Goal: Task Accomplishment & Management: Complete application form

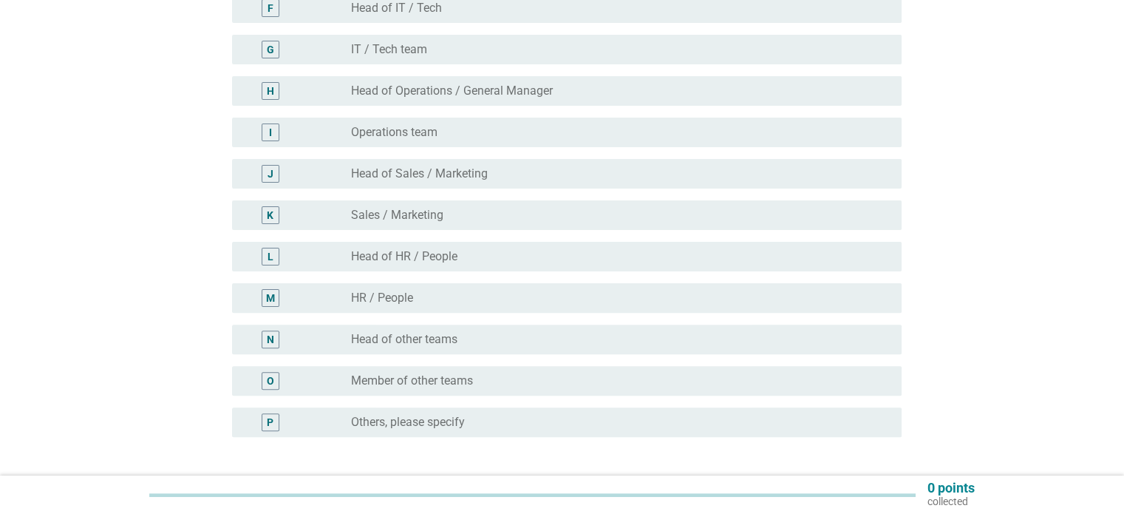
scroll to position [370, 0]
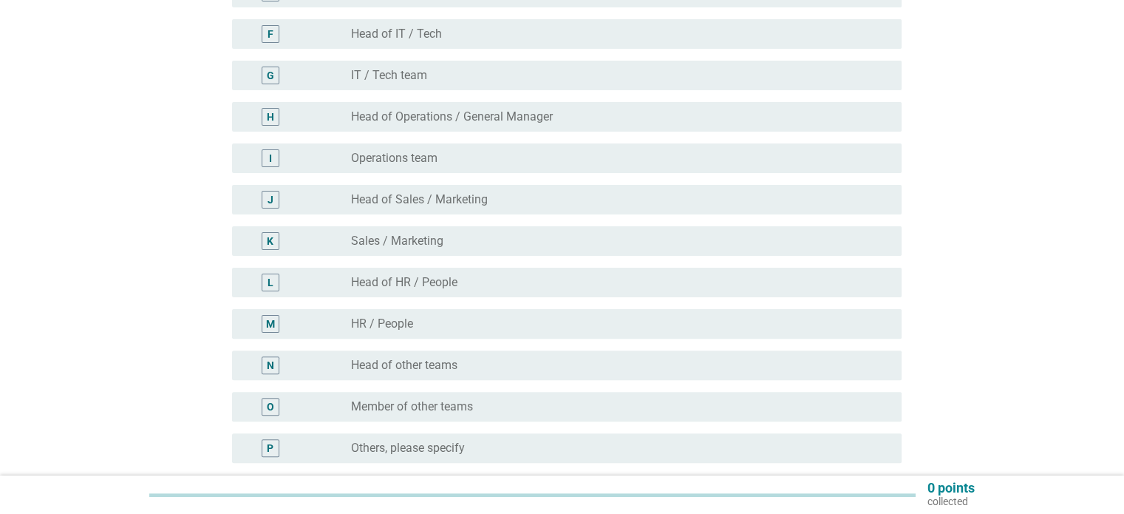
click at [495, 158] on div "radio_button_unchecked Operations team" at bounding box center [614, 158] width 526 height 15
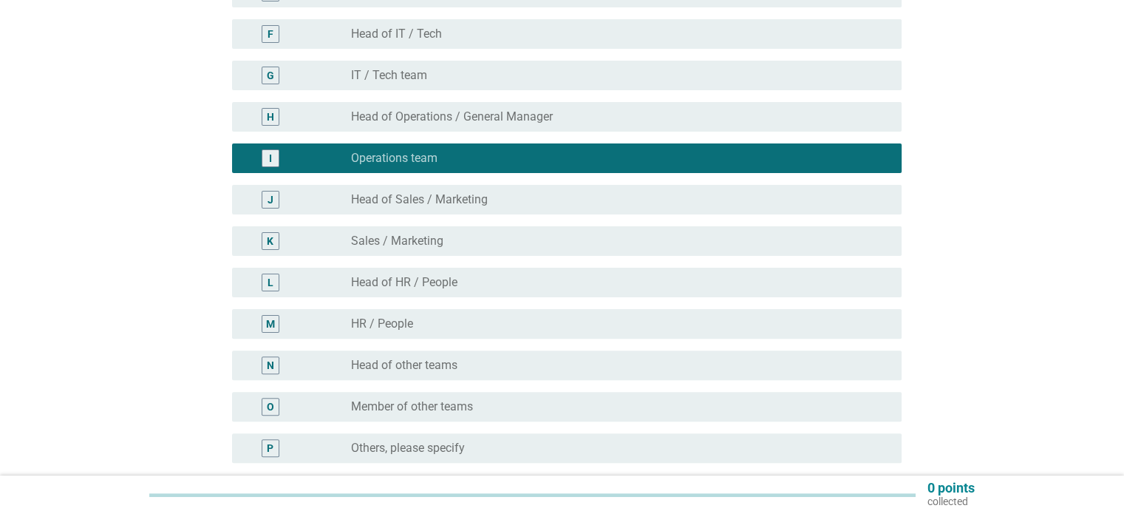
scroll to position [512, 0]
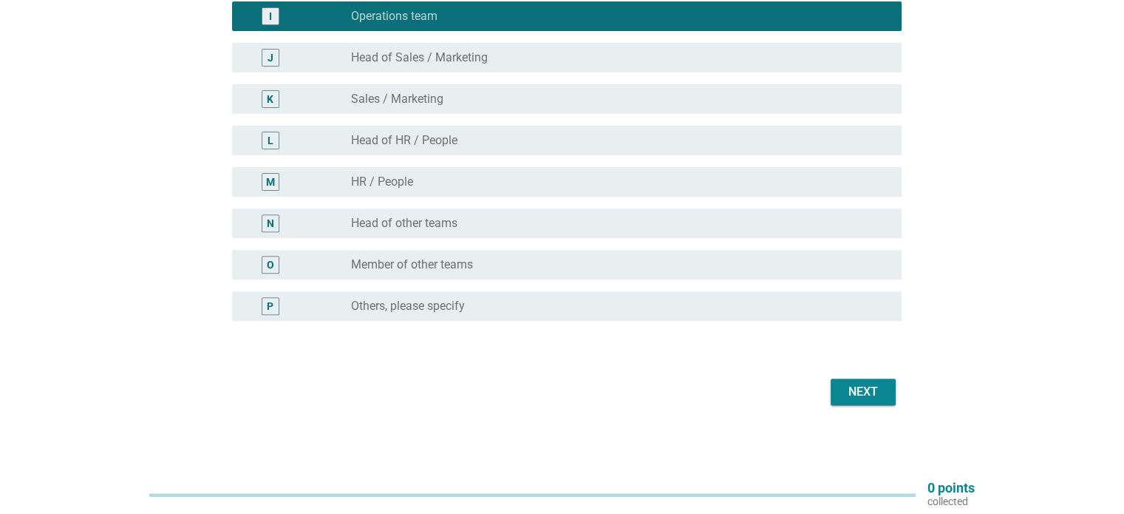
drag, startPoint x: 896, startPoint y: 387, endPoint x: 869, endPoint y: 386, distance: 27.4
click at [895, 387] on div "Next" at bounding box center [562, 391] width 679 height 35
click at [869, 386] on div "Next" at bounding box center [863, 392] width 41 height 18
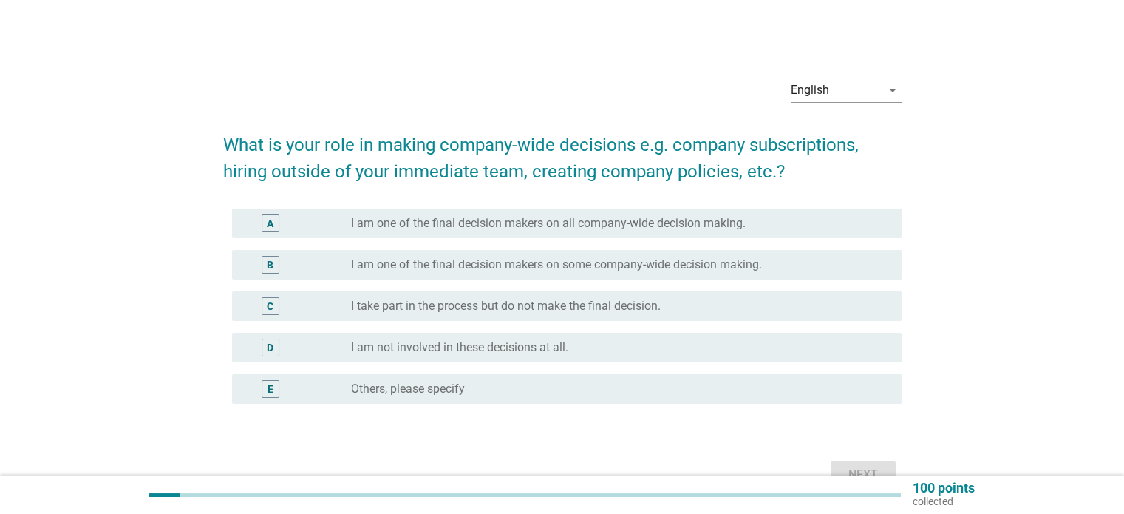
click at [342, 304] on div "C" at bounding box center [298, 306] width 108 height 18
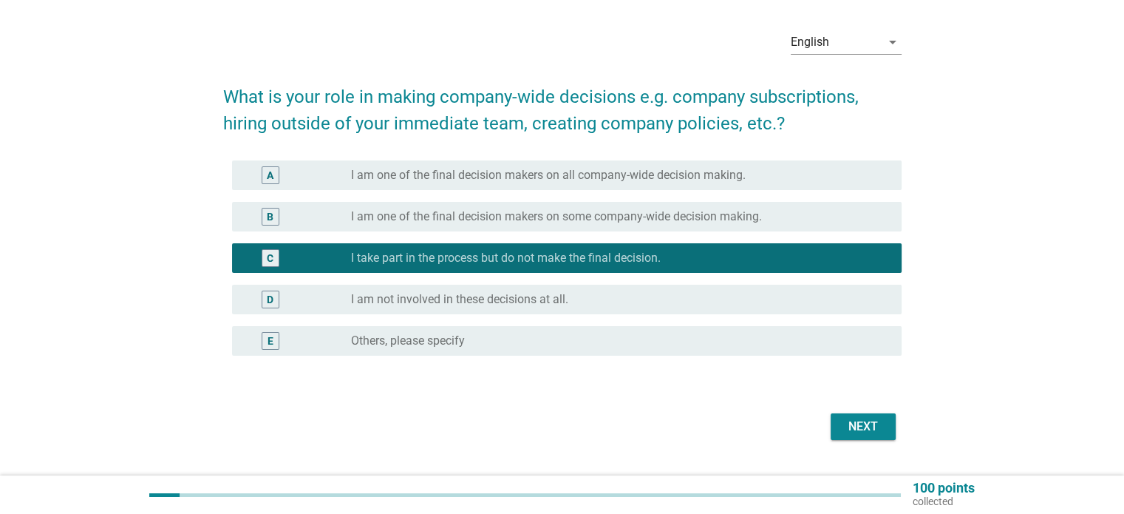
scroll to position [74, 0]
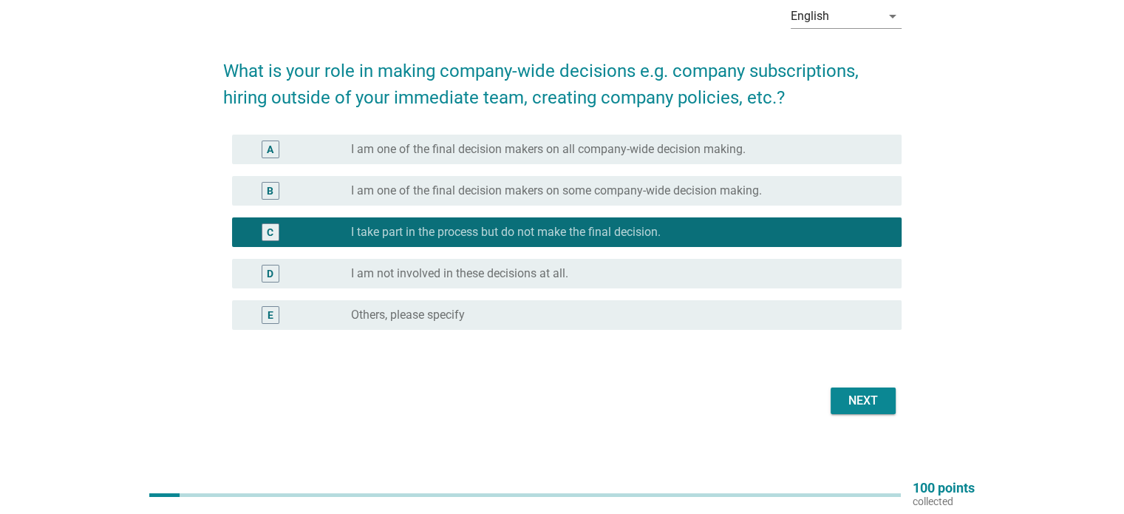
click at [888, 402] on button "Next" at bounding box center [863, 400] width 65 height 27
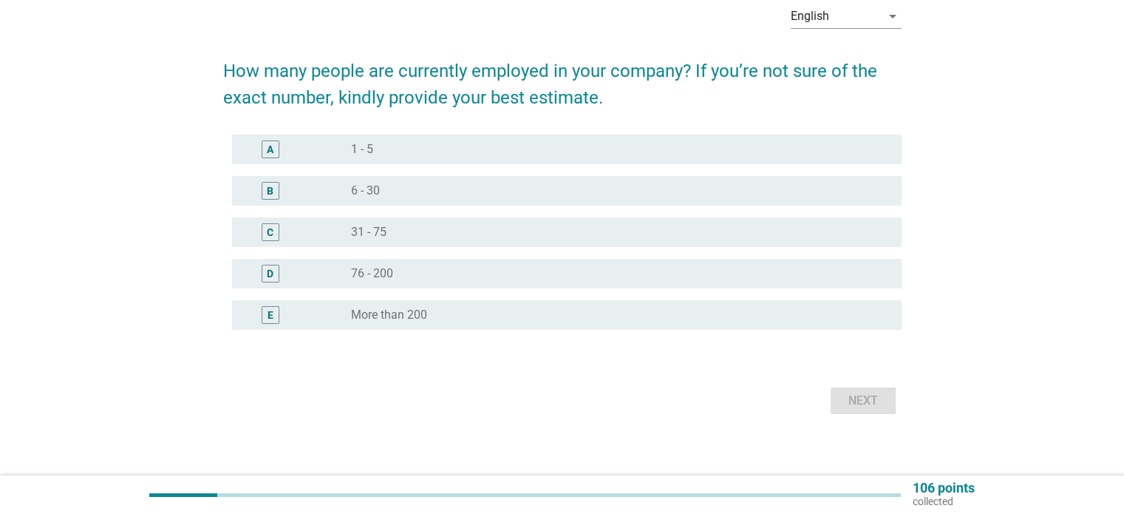
scroll to position [0, 0]
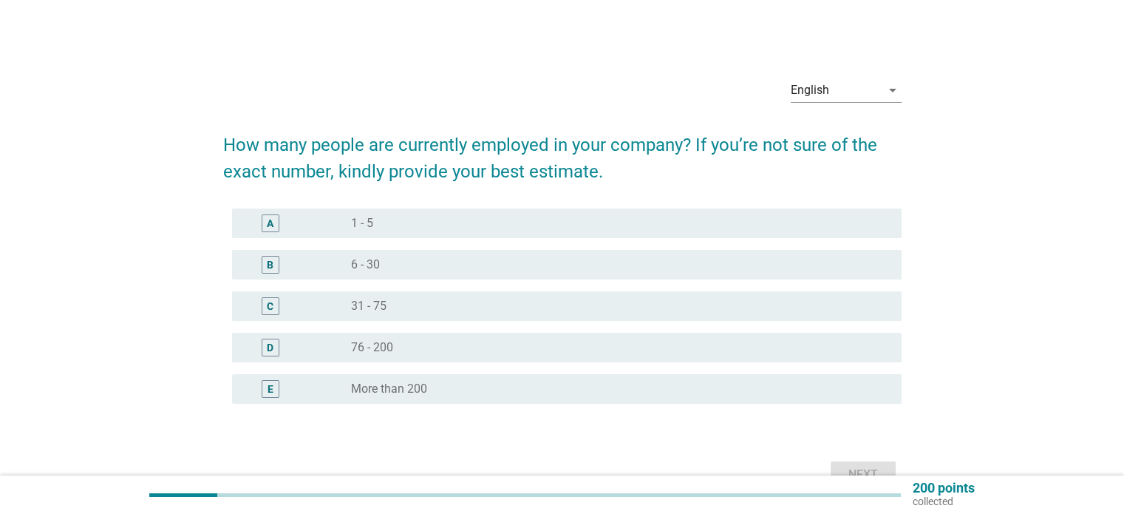
click at [553, 308] on div "radio_button_unchecked 31 - 75" at bounding box center [614, 306] width 526 height 15
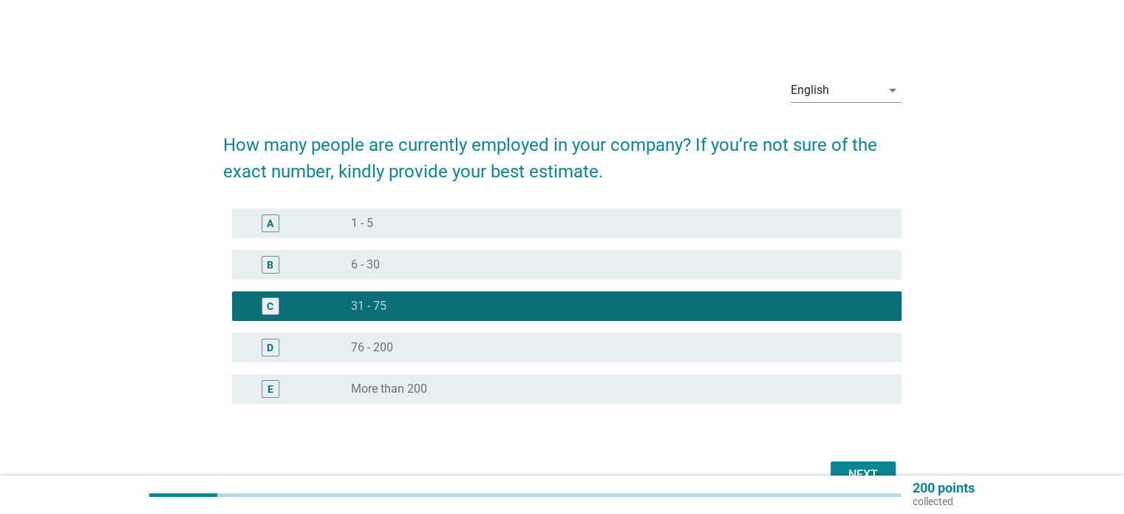
scroll to position [74, 0]
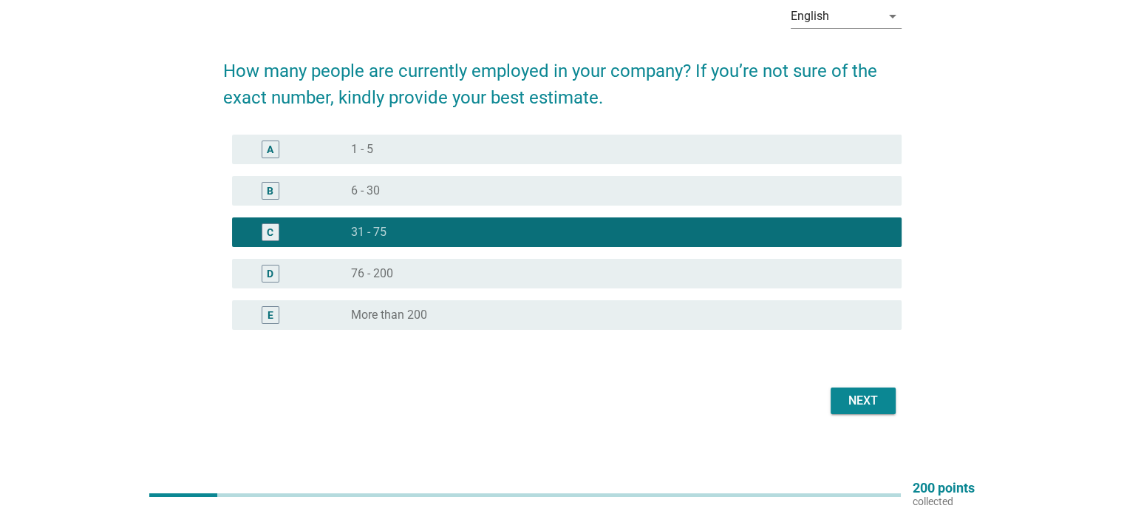
click at [860, 409] on div "Next" at bounding box center [863, 401] width 41 height 18
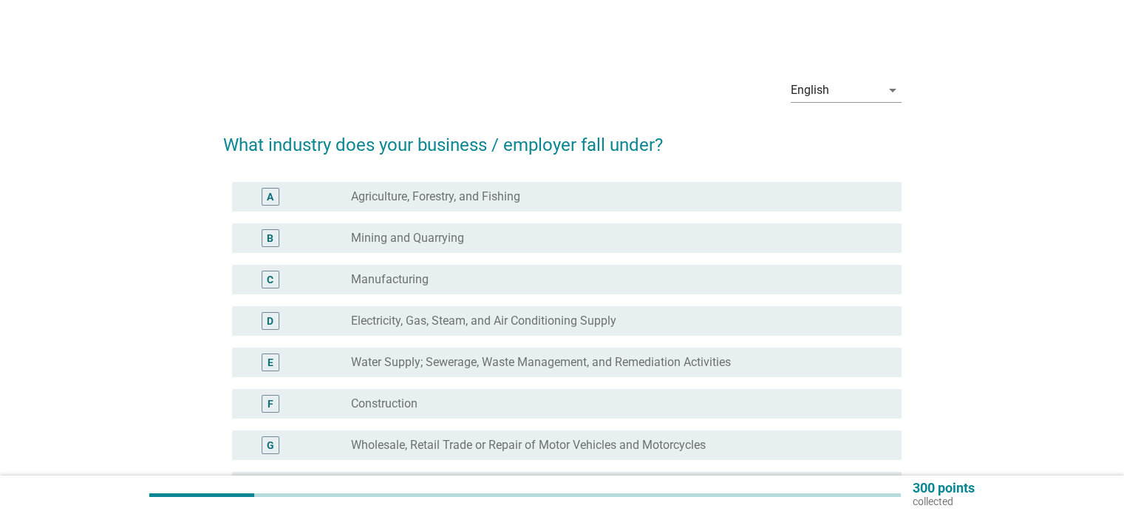
click at [583, 274] on div "radio_button_unchecked Manufacturing" at bounding box center [614, 279] width 526 height 15
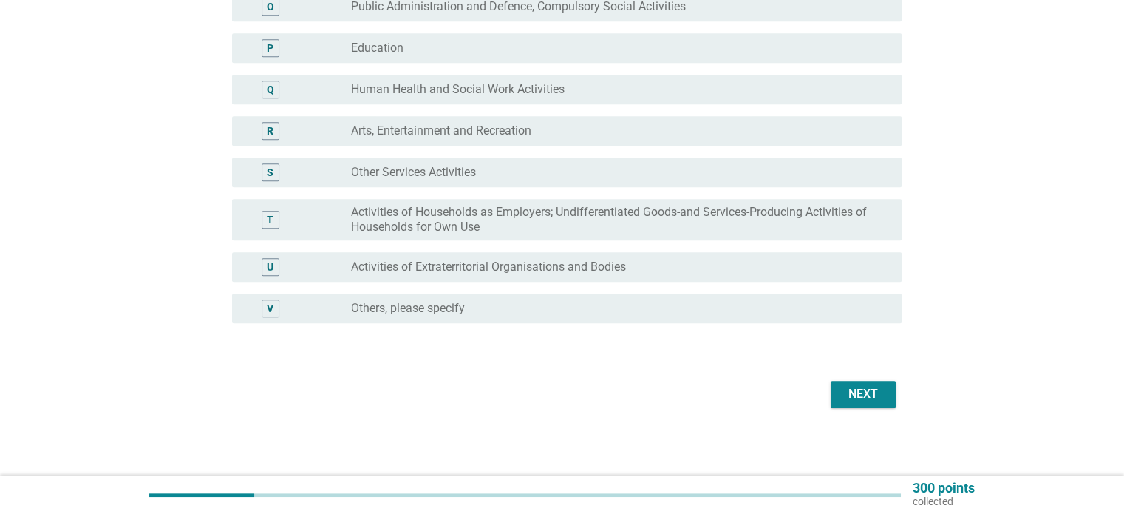
scroll to position [772, 0]
click at [884, 386] on button "Next" at bounding box center [863, 392] width 65 height 27
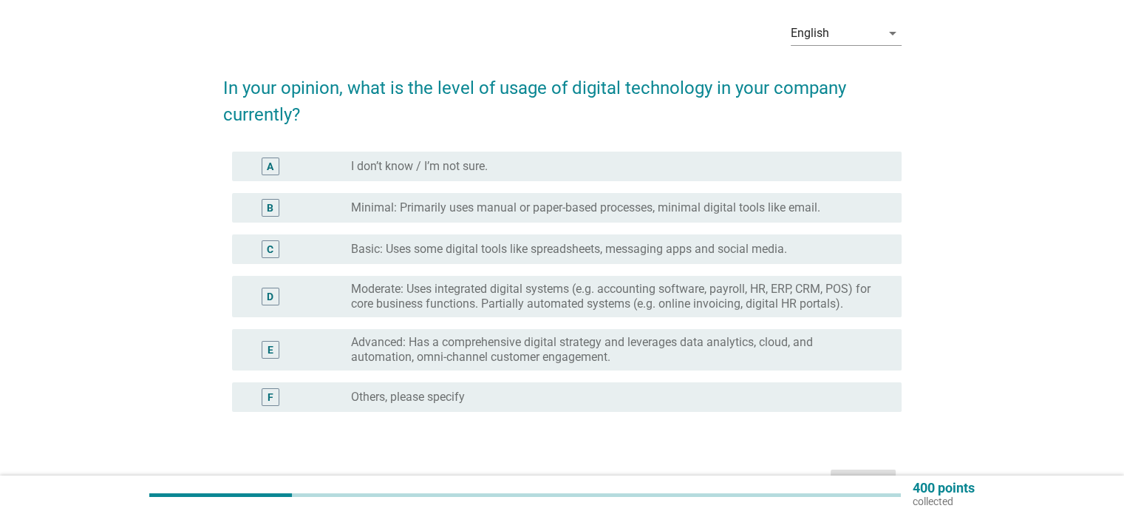
scroll to position [74, 0]
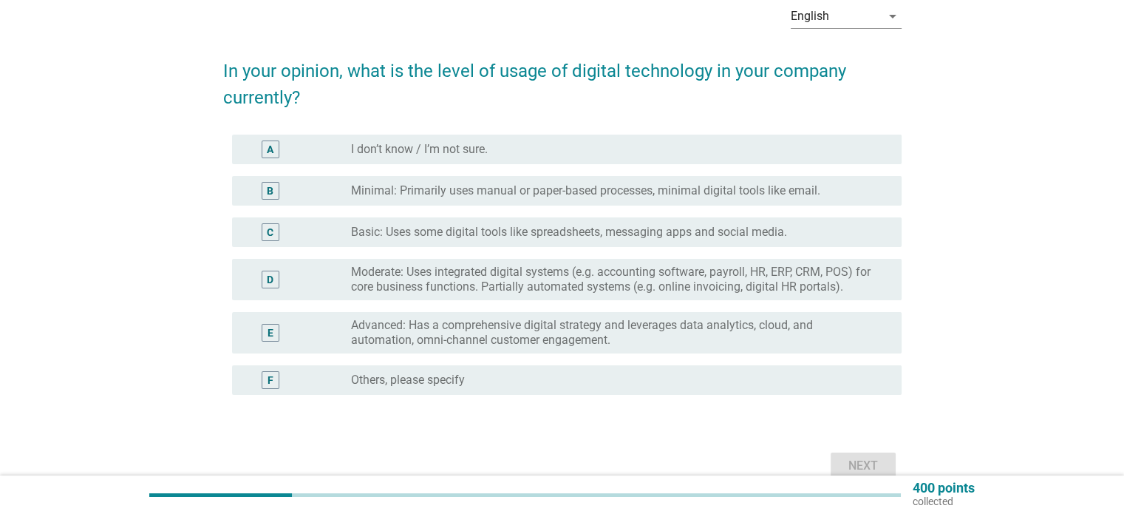
click at [775, 269] on label "Moderate: Uses integrated digital systems (e.g. accounting software, payroll, H…" at bounding box center [614, 280] width 526 height 30
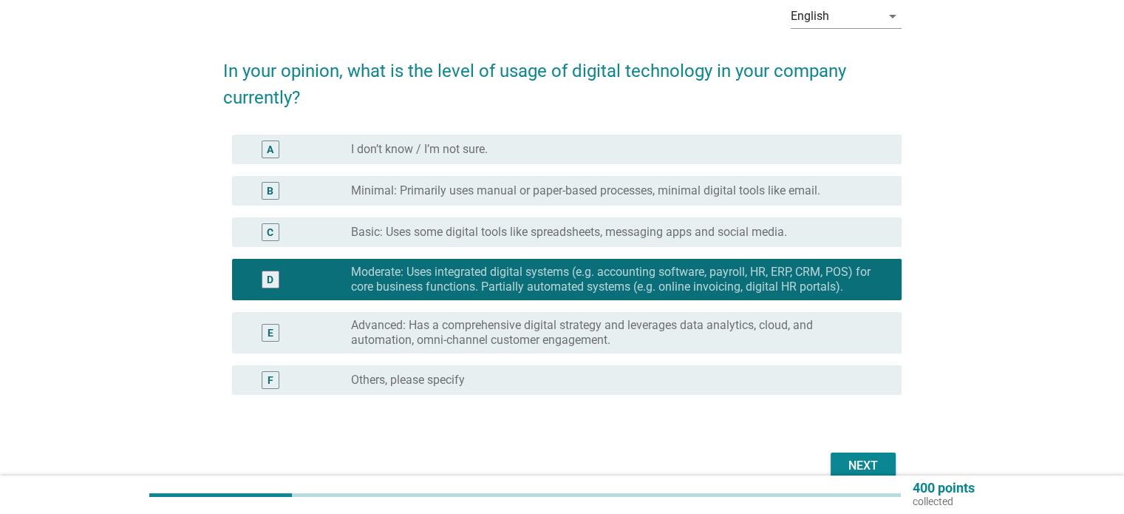
click at [855, 461] on div "Next" at bounding box center [863, 466] width 41 height 18
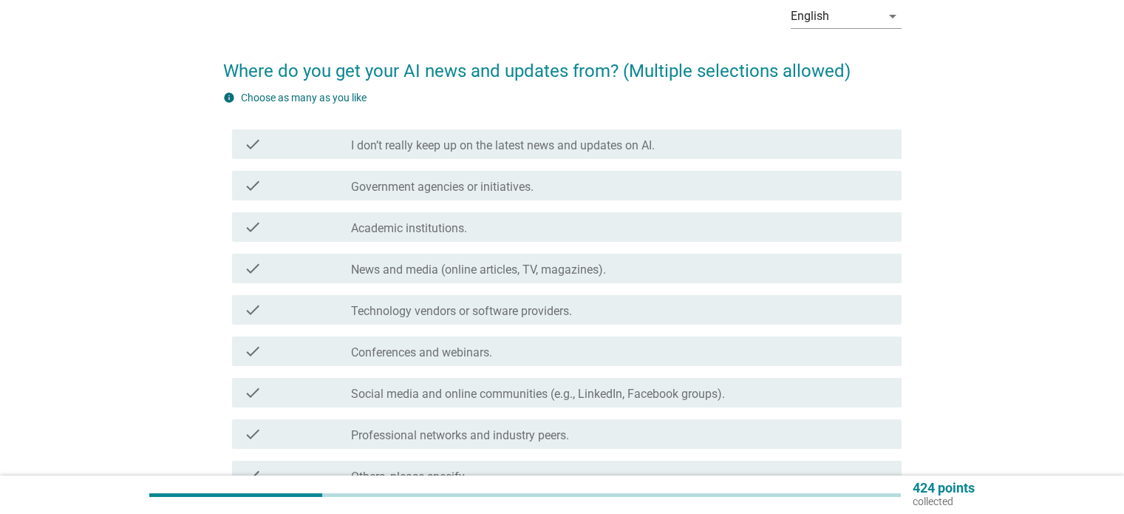
scroll to position [0, 0]
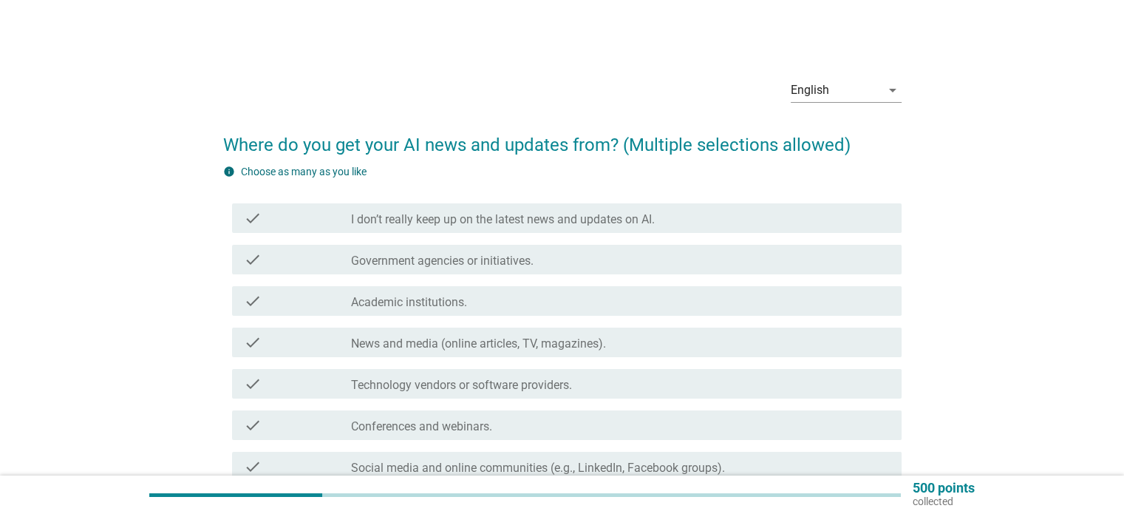
click at [722, 255] on div "check_box_outline_blank Government agencies or initiatives." at bounding box center [620, 260] width 538 height 18
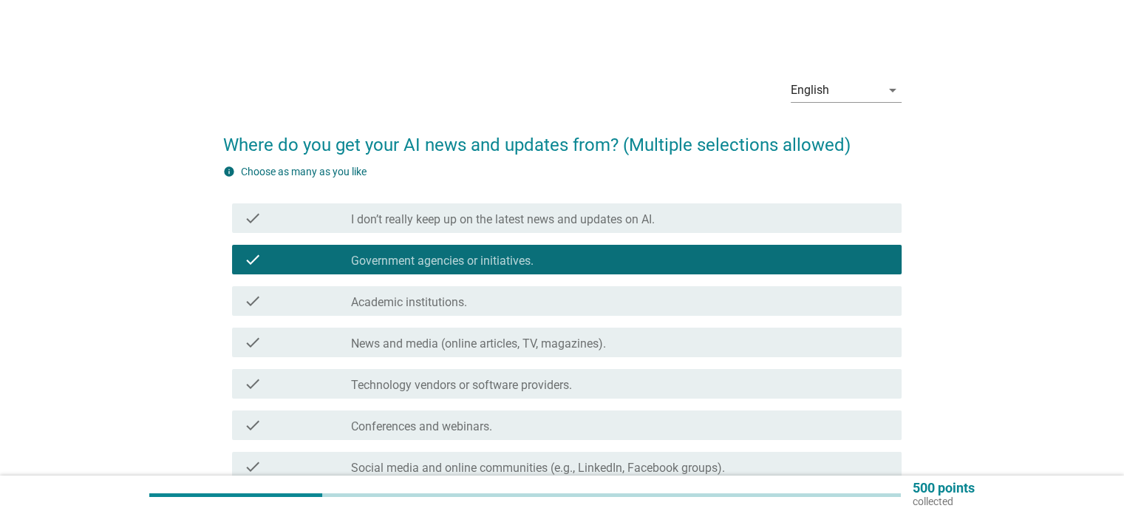
click at [753, 332] on div "check check_box_outline_blank News and media (online articles, TV, magazines)." at bounding box center [567, 342] width 670 height 30
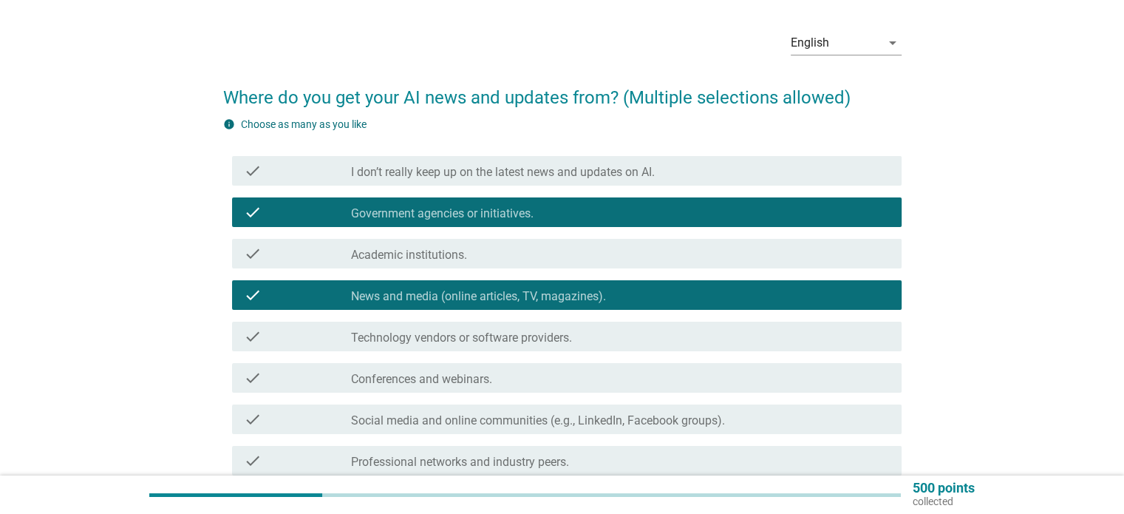
scroll to position [74, 0]
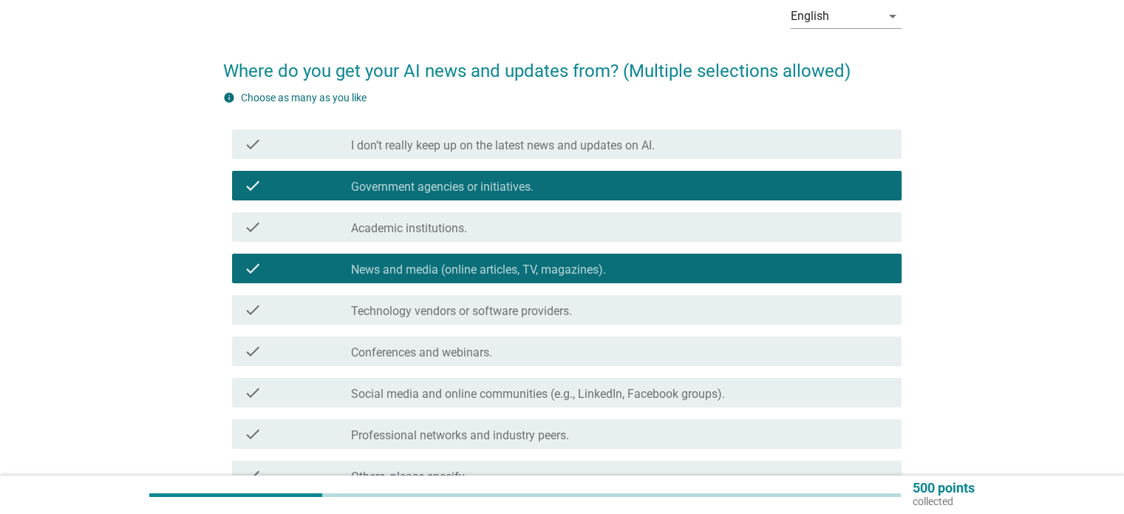
click at [682, 314] on div "check_box_outline_blank Technology vendors or software providers." at bounding box center [620, 310] width 538 height 18
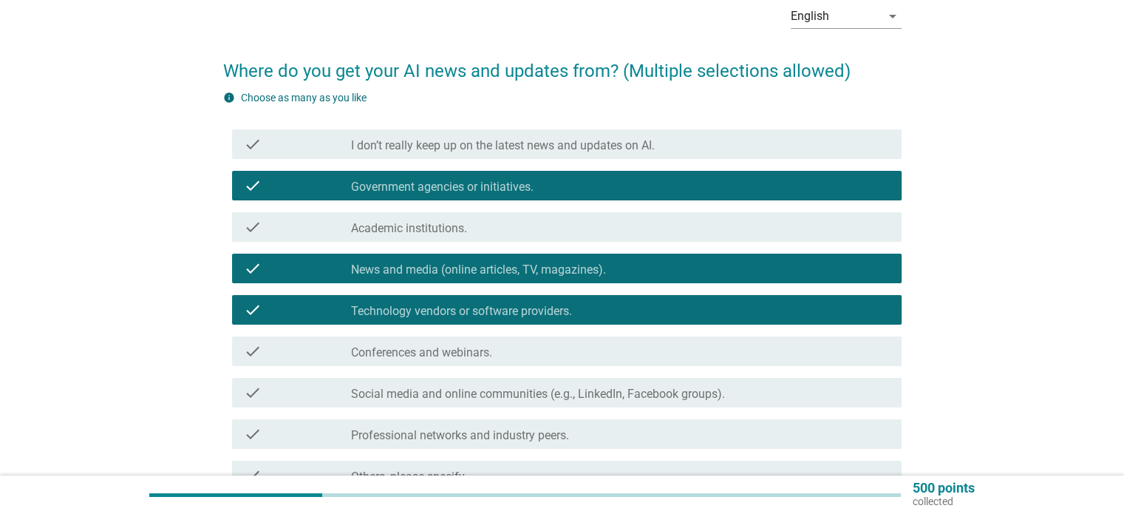
click at [675, 349] on div "check_box_outline_blank Conferences and webinars." at bounding box center [620, 351] width 538 height 18
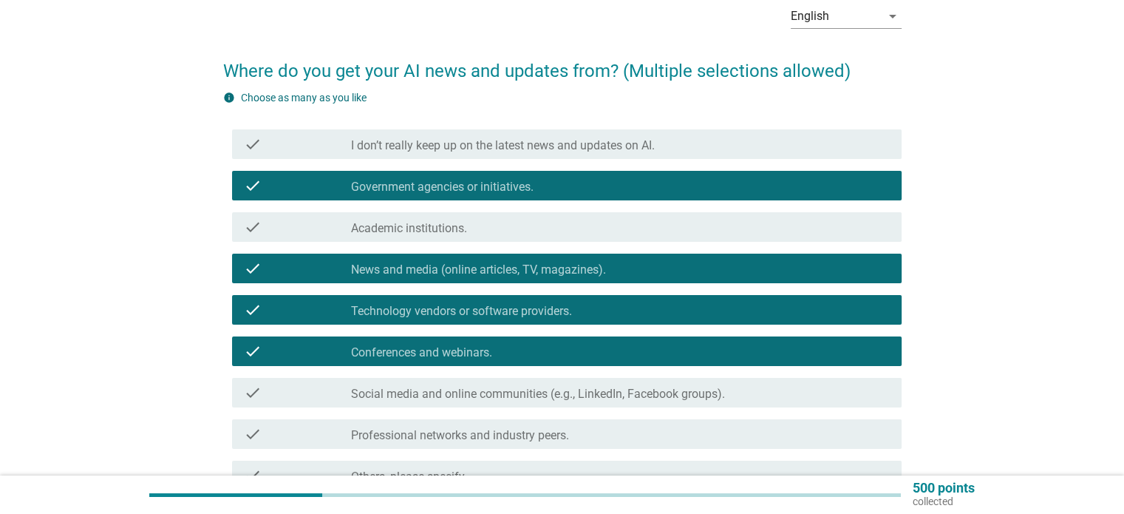
click at [673, 385] on div "check_box_outline_blank Social media and online communities (e.g., LinkedIn, Fa…" at bounding box center [620, 393] width 538 height 18
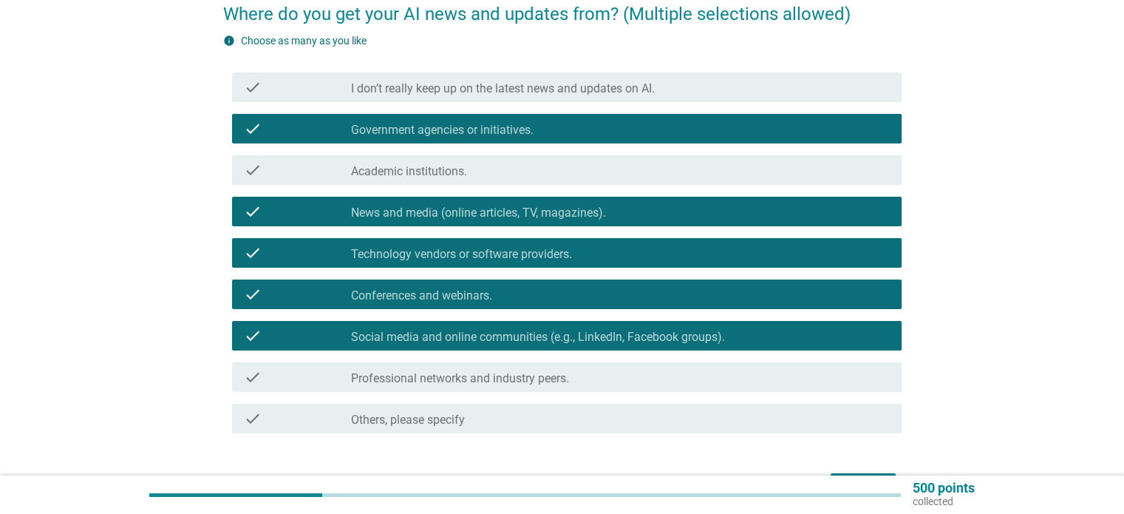
scroll to position [222, 0]
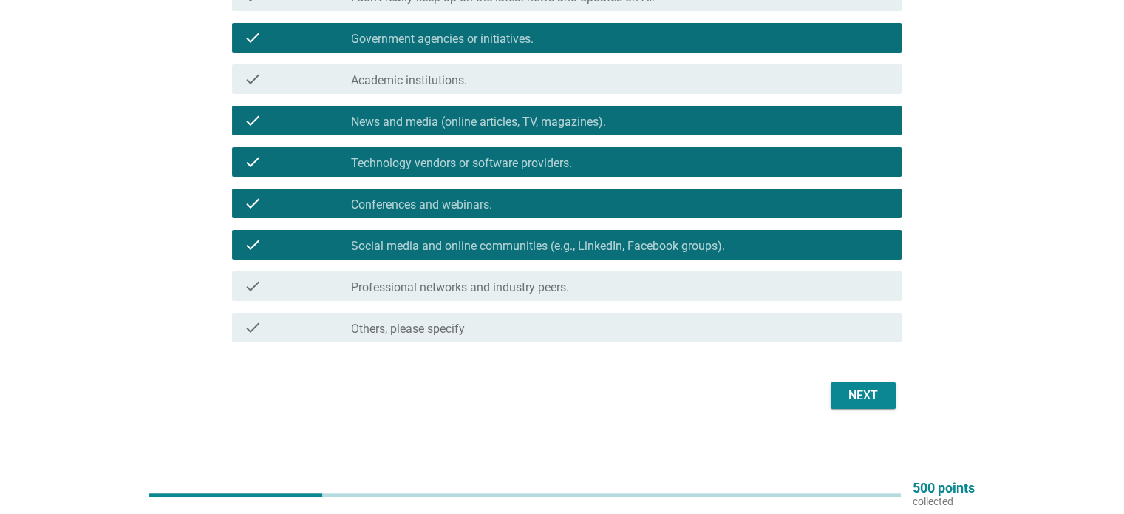
click at [872, 395] on div "Next" at bounding box center [863, 396] width 41 height 18
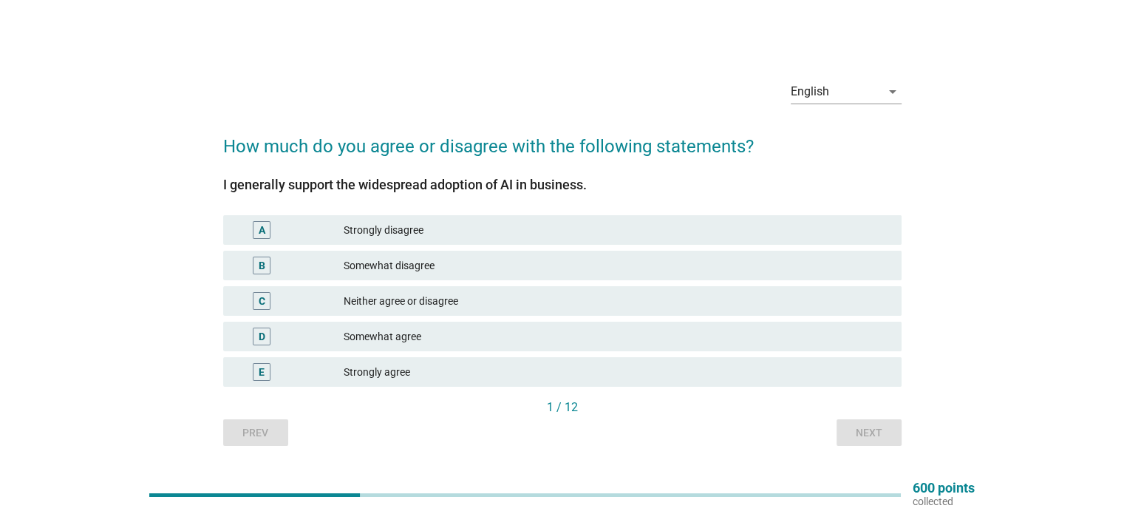
click at [447, 332] on div "Somewhat agree" at bounding box center [617, 336] width 546 height 18
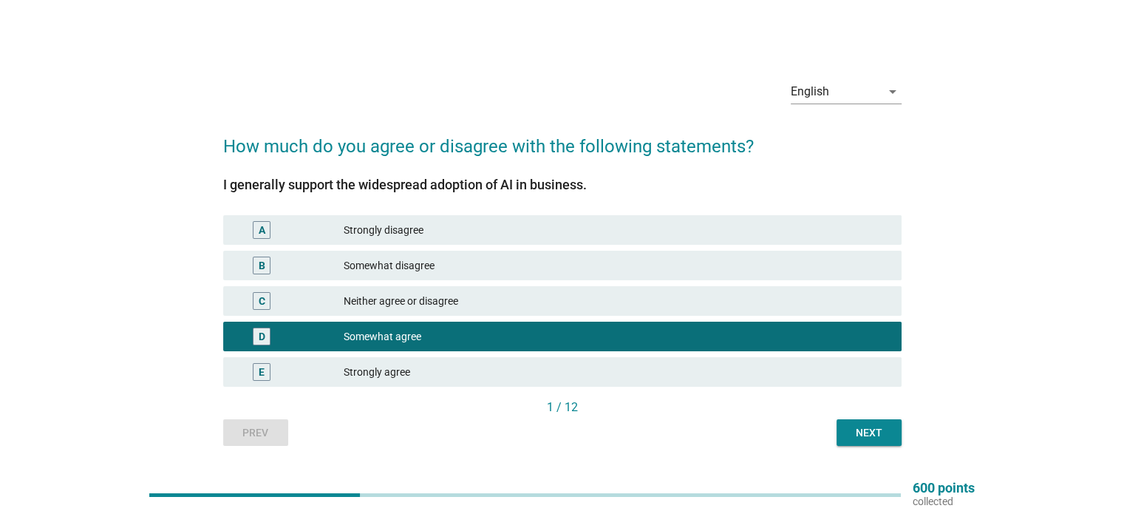
click at [844, 438] on button "Next" at bounding box center [869, 432] width 65 height 27
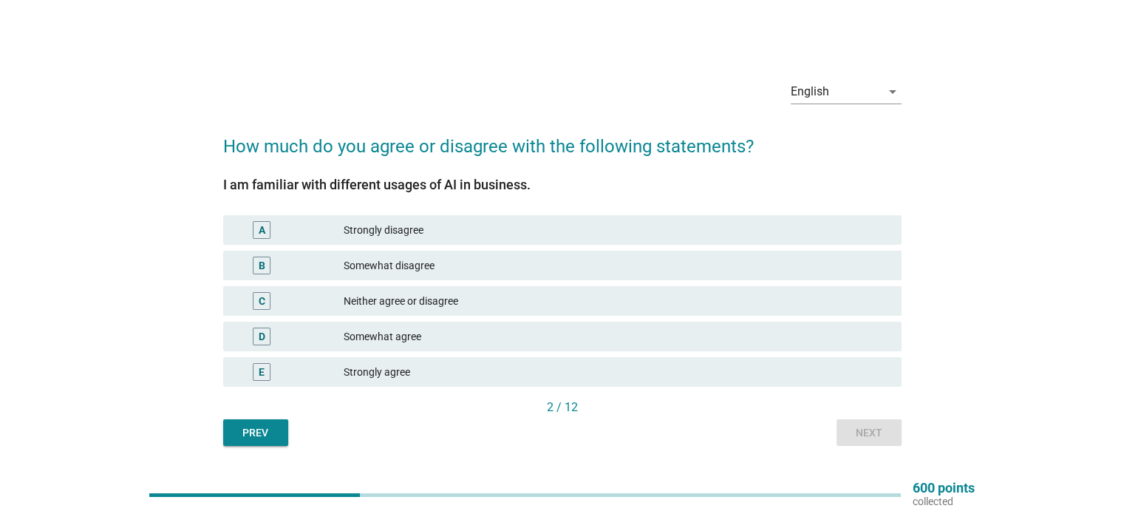
click at [506, 310] on div "Neither agree or disagree" at bounding box center [617, 301] width 546 height 18
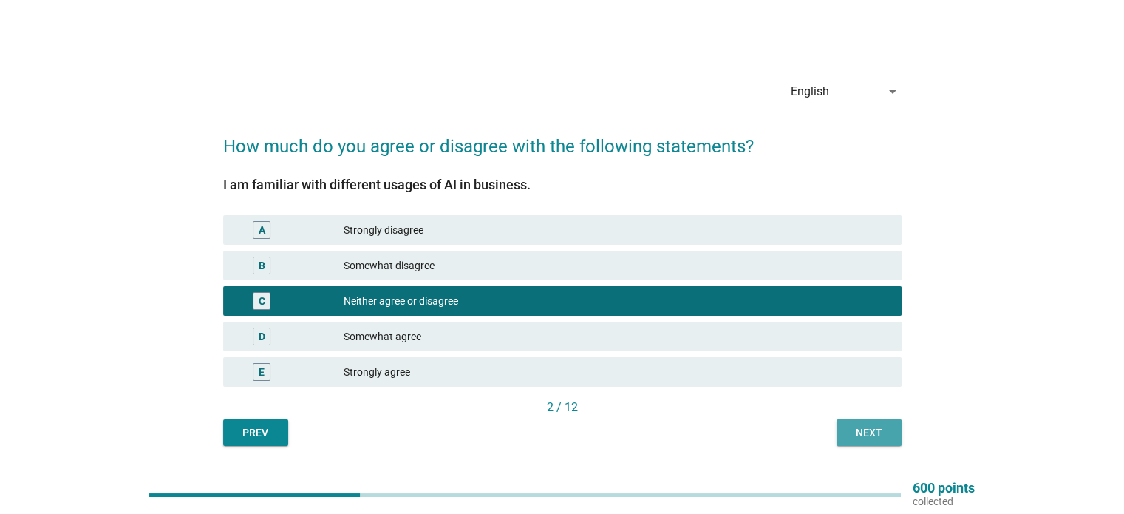
click at [857, 423] on button "Next" at bounding box center [869, 432] width 65 height 27
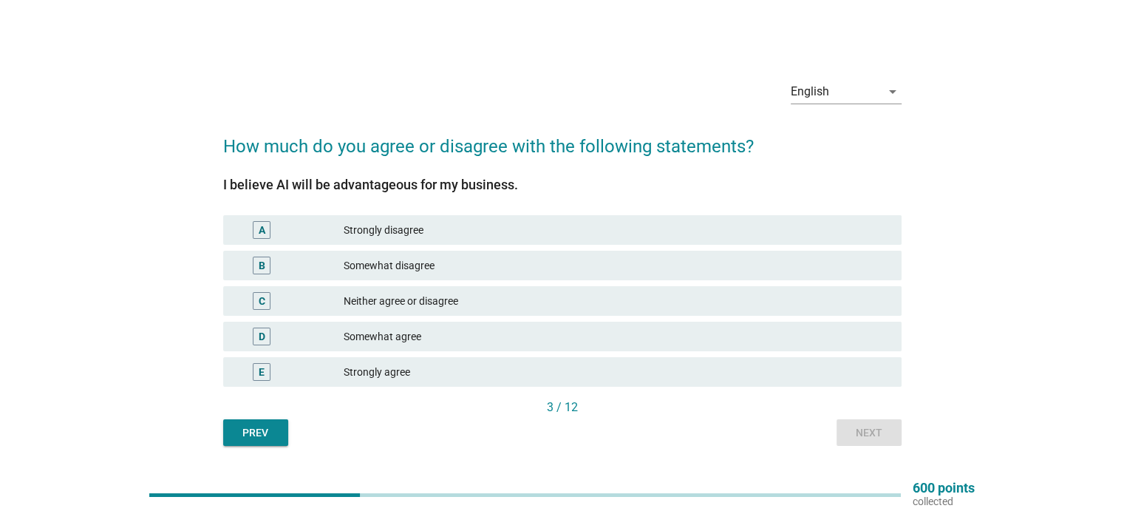
click at [411, 274] on div "Somewhat disagree" at bounding box center [617, 266] width 546 height 18
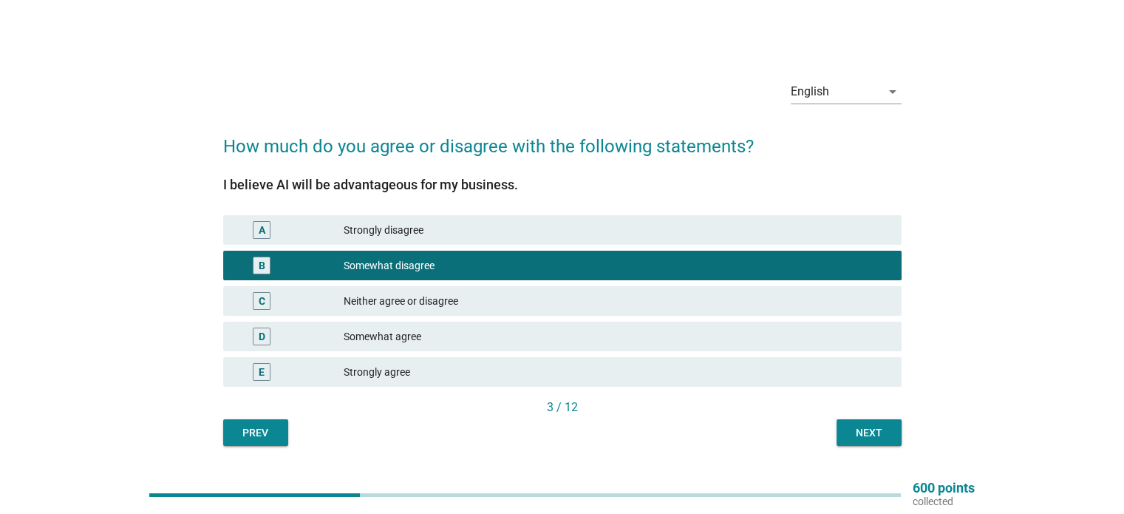
click at [846, 428] on button "Next" at bounding box center [869, 432] width 65 height 27
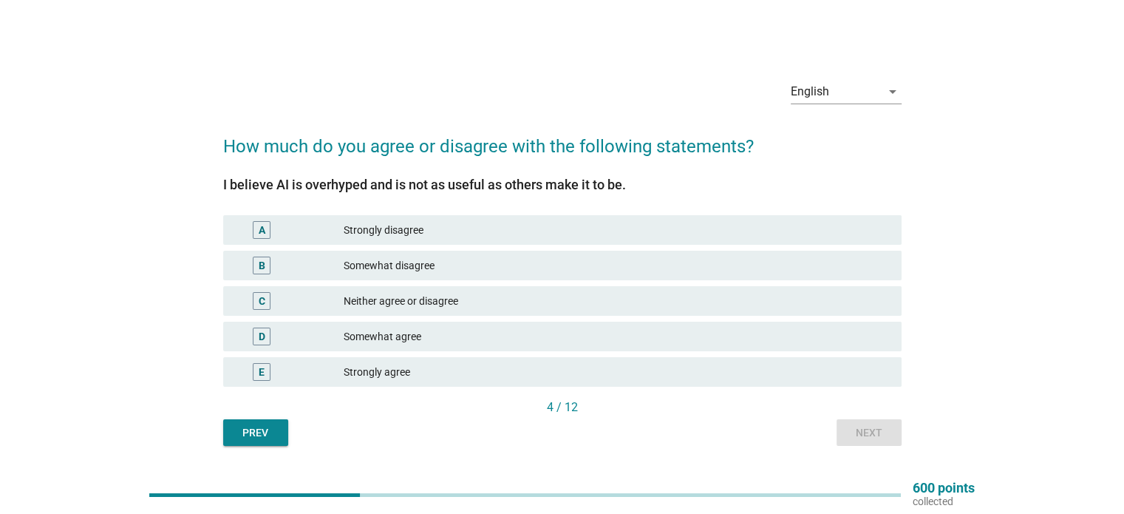
click at [384, 291] on div "C Neither agree or disagree" at bounding box center [562, 301] width 679 height 30
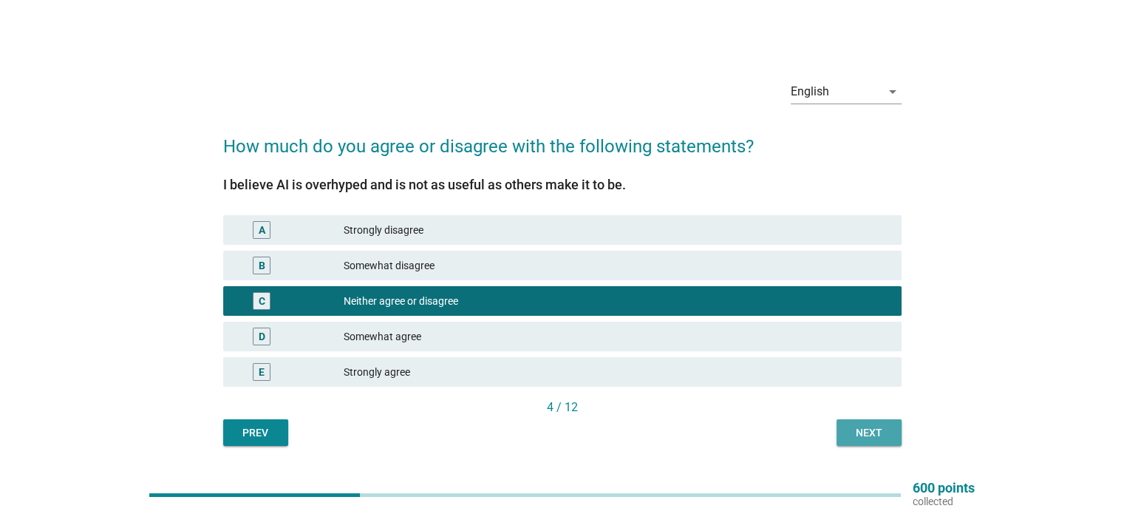
click at [861, 430] on div "Next" at bounding box center [869, 433] width 41 height 16
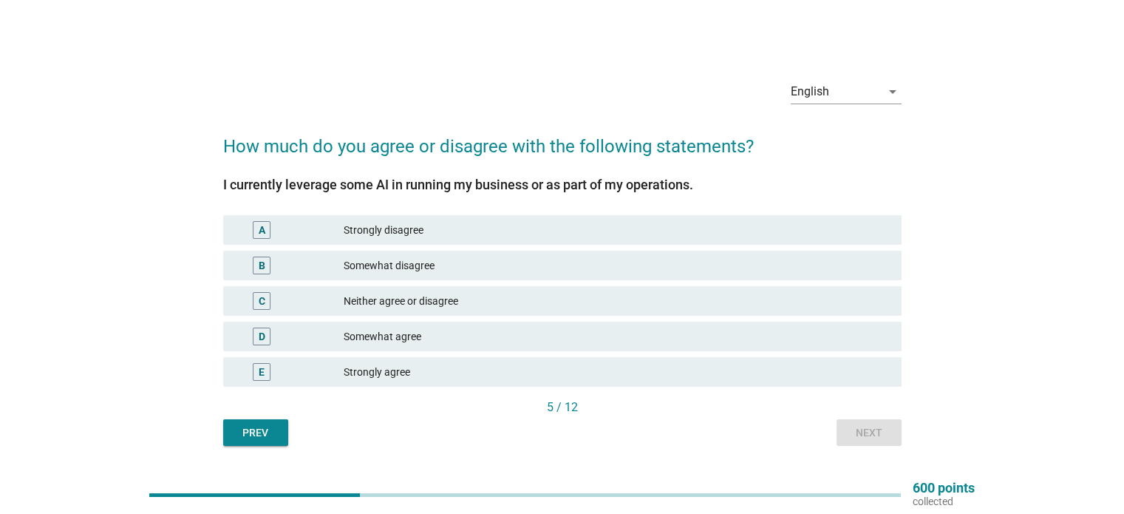
click at [456, 221] on div "Strongly disagree" at bounding box center [617, 230] width 546 height 18
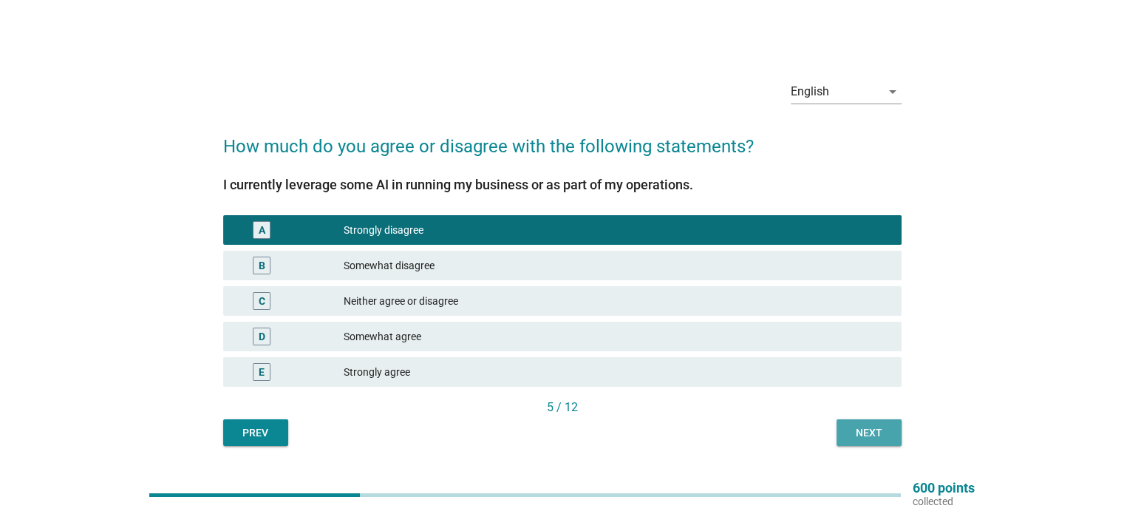
click at [846, 427] on button "Next" at bounding box center [869, 432] width 65 height 27
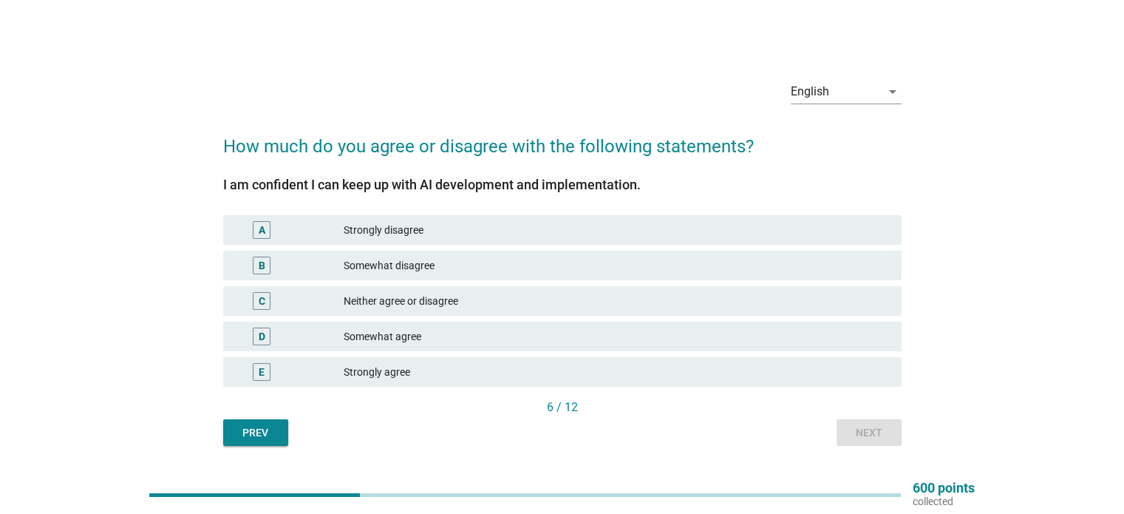
click at [455, 304] on div "Neither agree or disagree" at bounding box center [617, 301] width 546 height 18
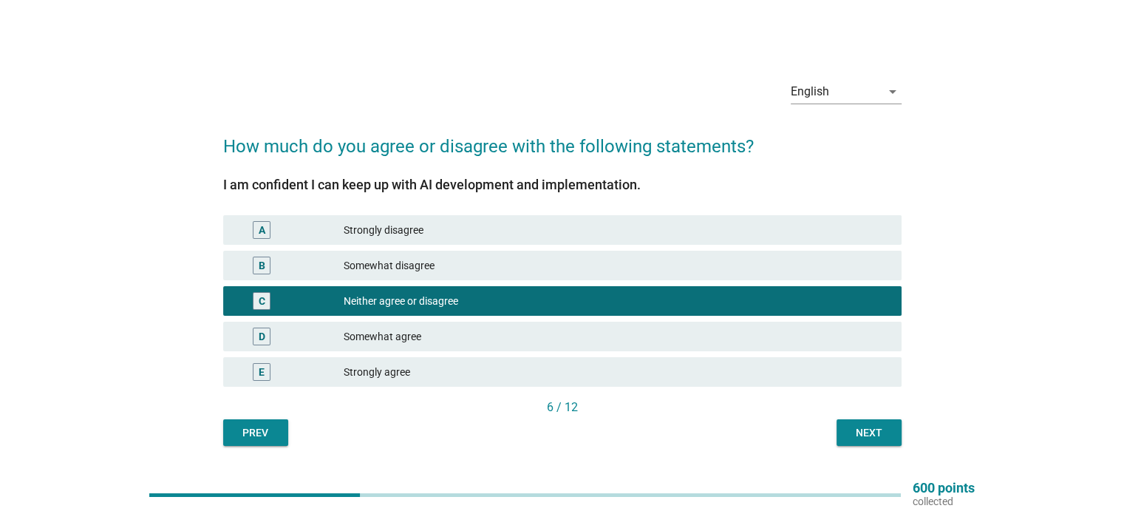
click at [881, 434] on div "Next" at bounding box center [869, 433] width 41 height 16
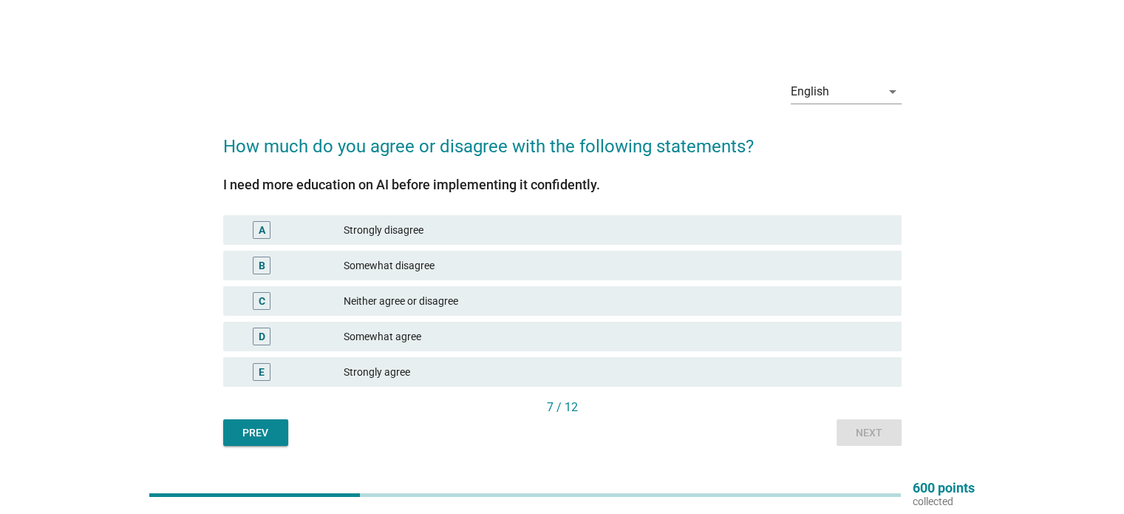
click at [494, 327] on div "D Somewhat agree" at bounding box center [562, 337] width 679 height 30
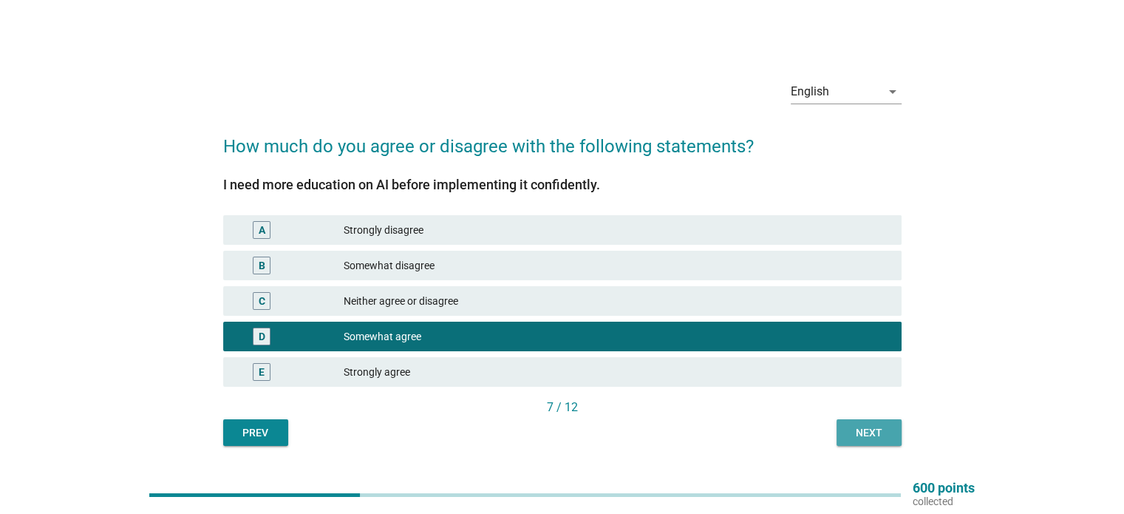
click at [841, 430] on button "Next" at bounding box center [869, 432] width 65 height 27
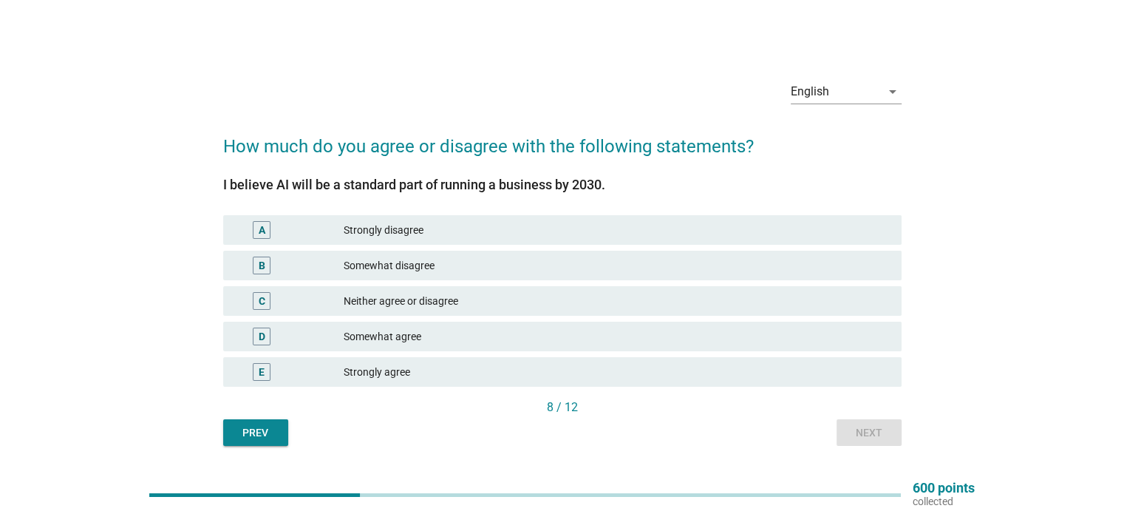
click at [481, 338] on div "Somewhat agree" at bounding box center [617, 336] width 546 height 18
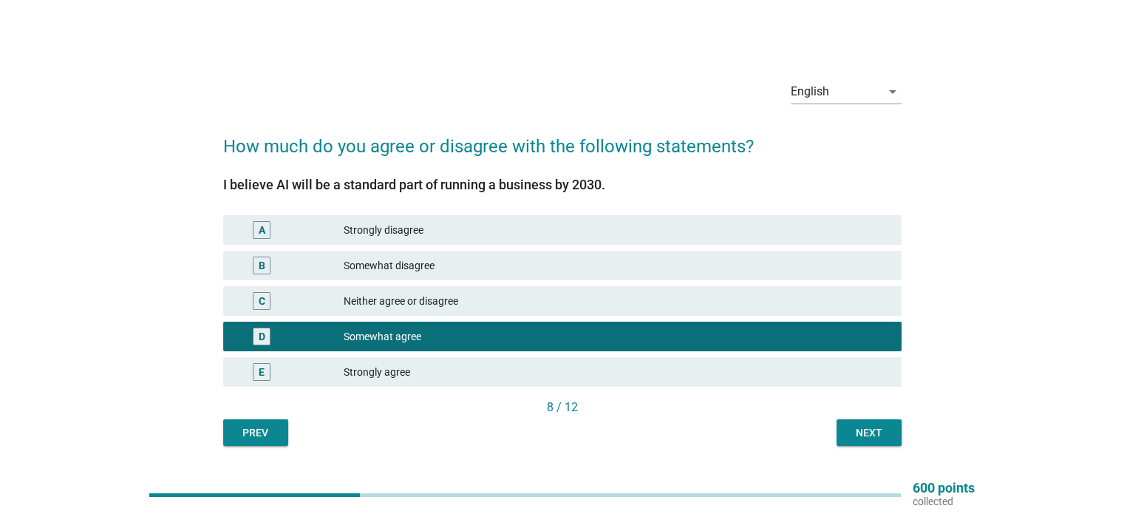
click at [875, 429] on div "Next" at bounding box center [869, 433] width 41 height 16
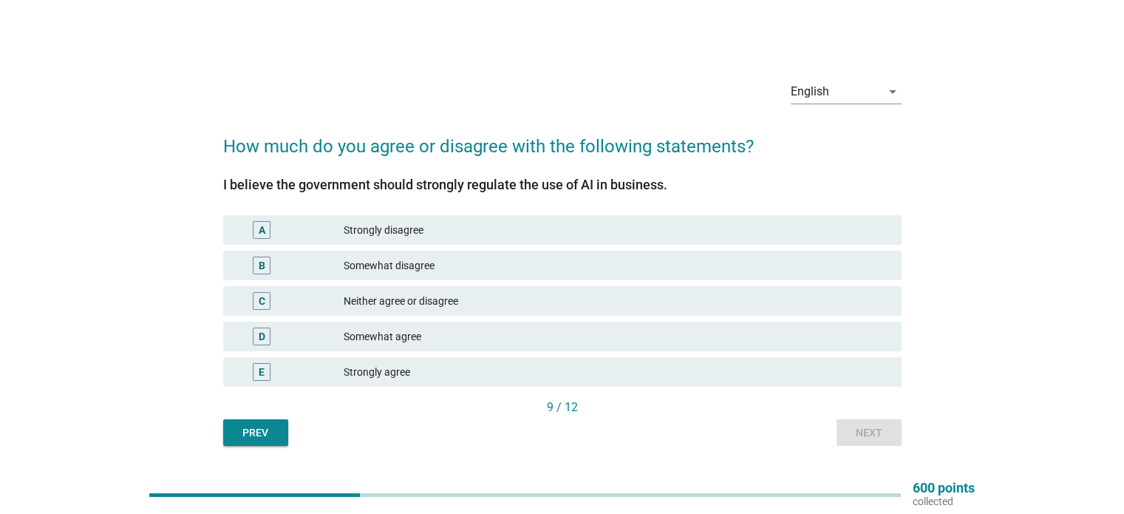
click at [447, 271] on div "Somewhat disagree" at bounding box center [617, 266] width 546 height 18
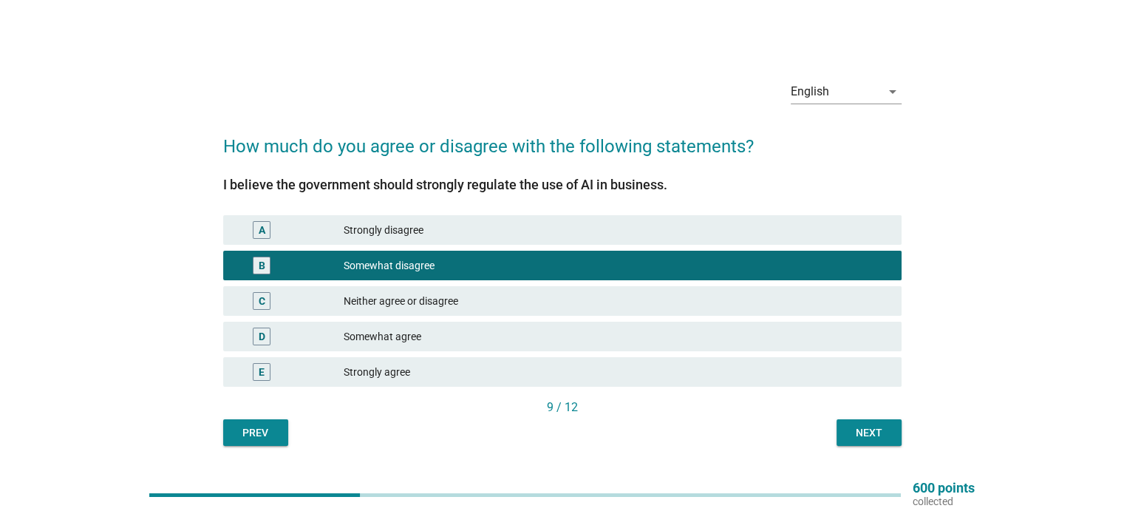
click at [886, 433] on div "Next" at bounding box center [869, 433] width 41 height 16
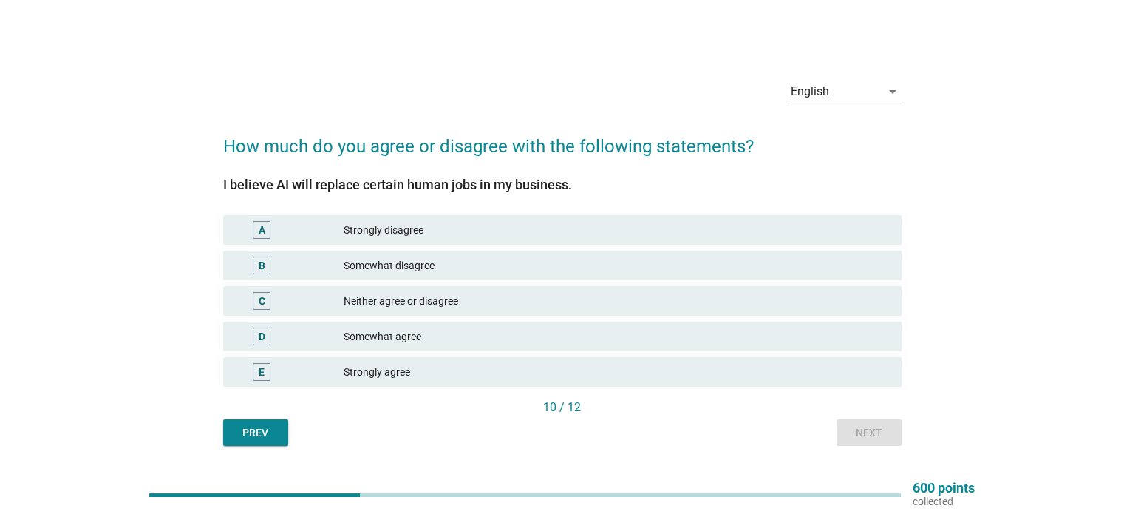
click at [458, 371] on div "Strongly agree" at bounding box center [617, 372] width 546 height 18
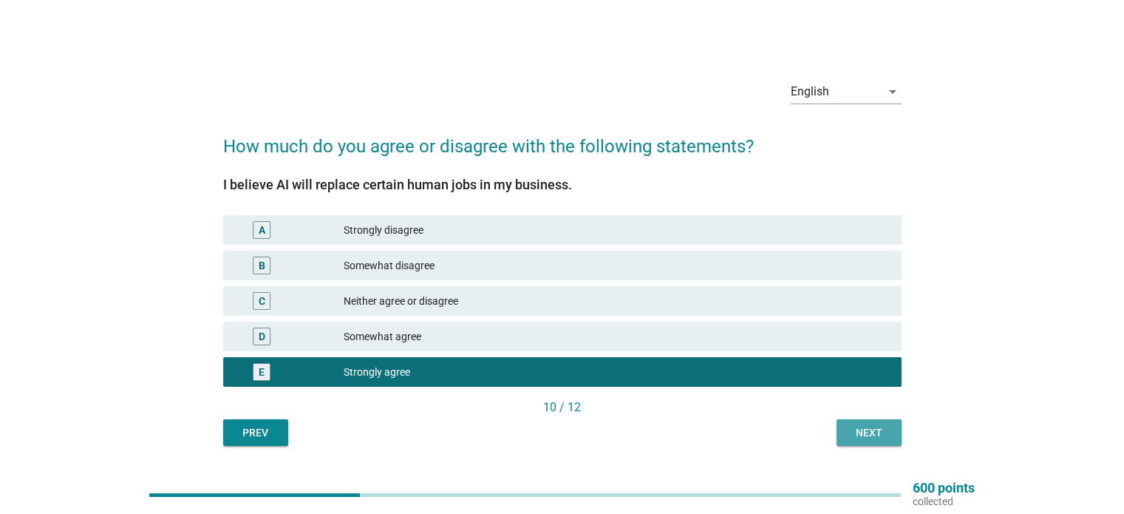
click at [844, 425] on button "Next" at bounding box center [869, 432] width 65 height 27
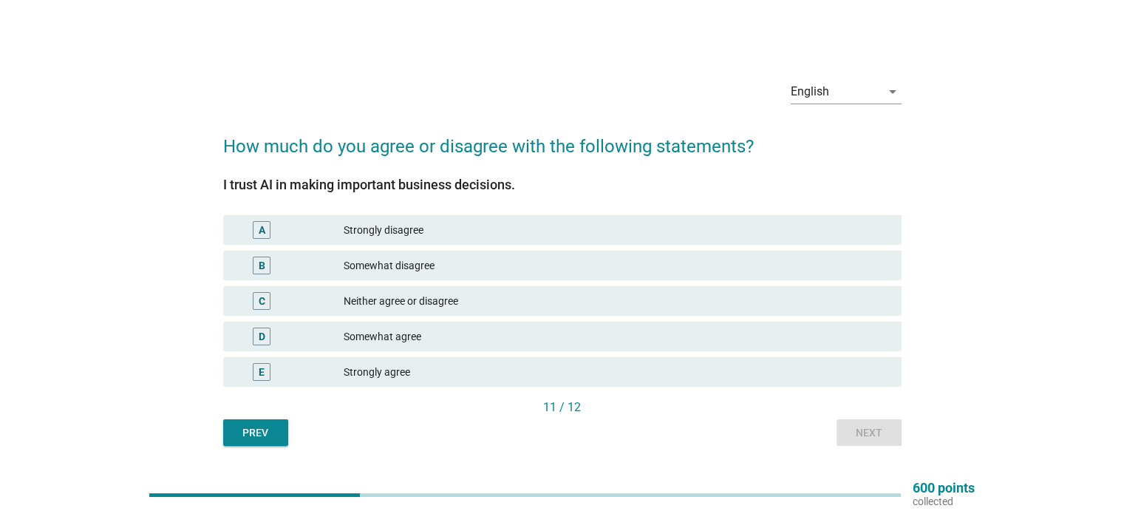
click at [448, 233] on div "Strongly disagree" at bounding box center [617, 230] width 546 height 18
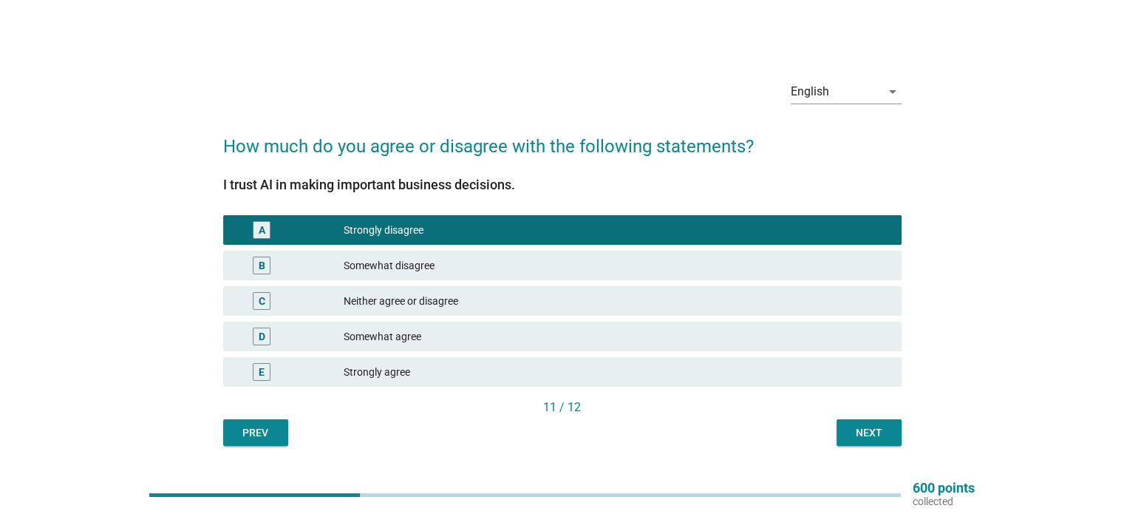
click at [849, 427] on div "Next" at bounding box center [869, 433] width 41 height 16
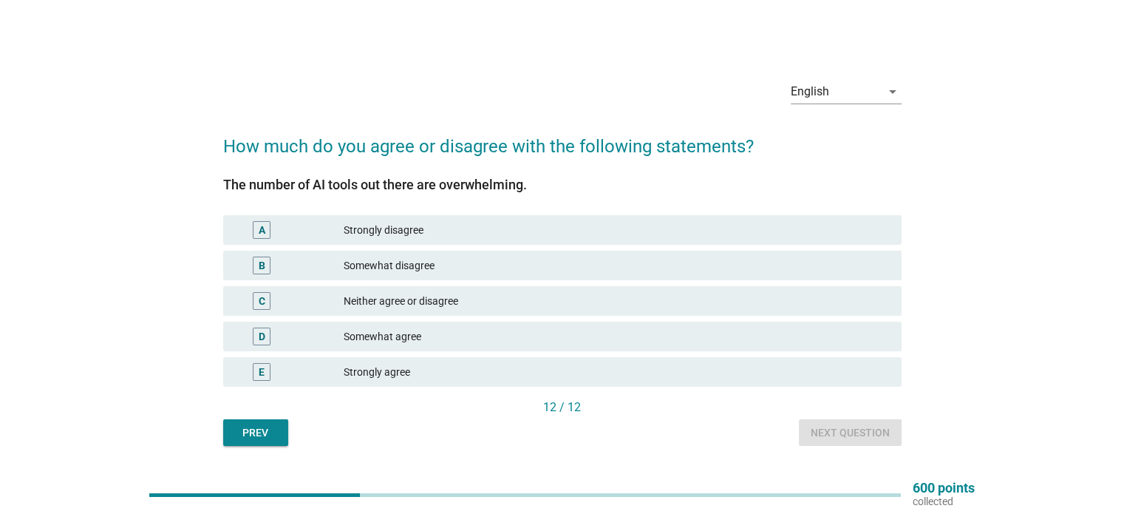
click at [473, 327] on div "Somewhat agree" at bounding box center [617, 336] width 546 height 18
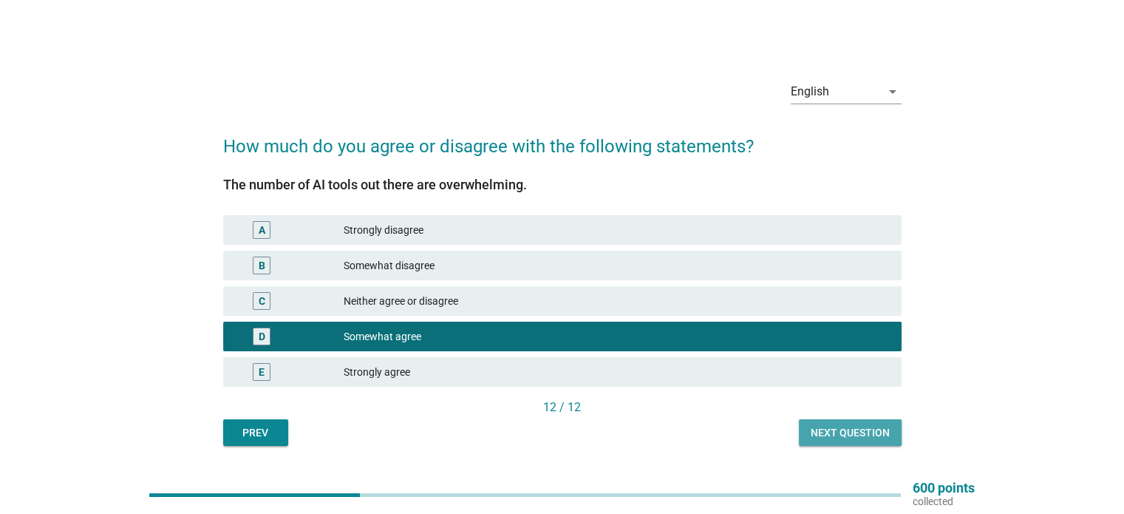
click at [849, 442] on button "Next question" at bounding box center [850, 432] width 103 height 27
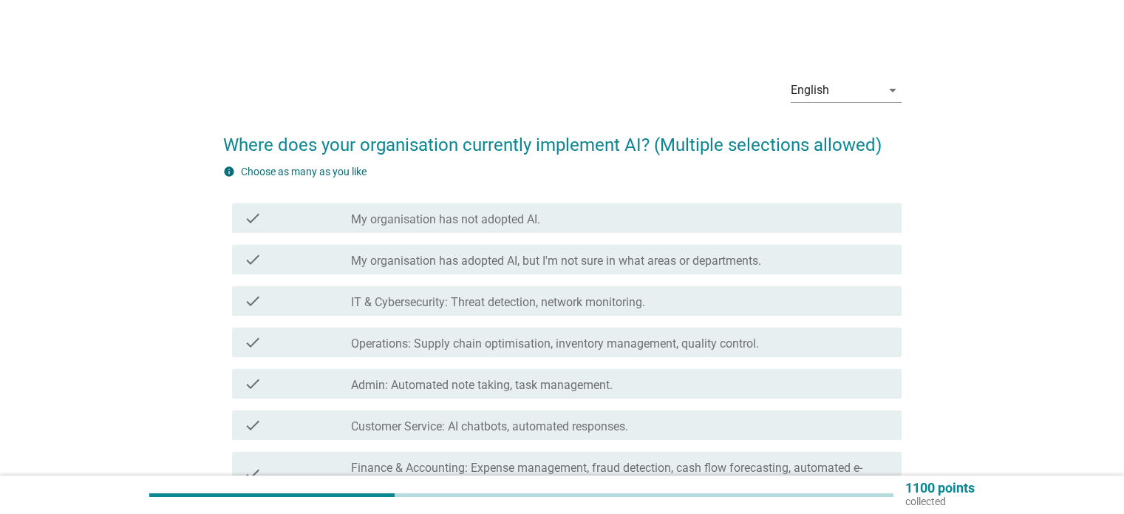
click at [613, 223] on div "check_box_outline_blank My organisation has not adopted AI." at bounding box center [620, 218] width 538 height 18
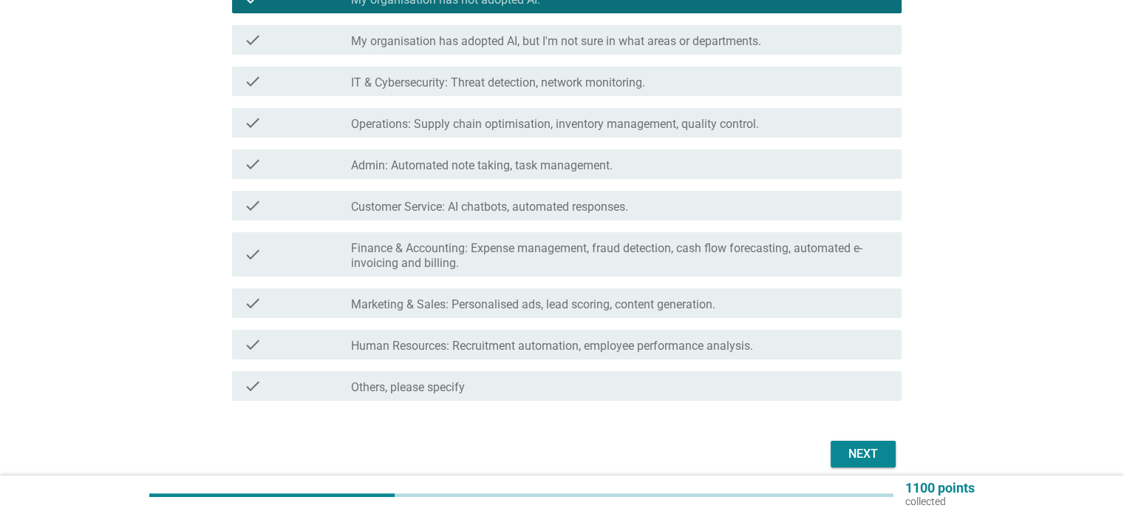
scroll to position [222, 0]
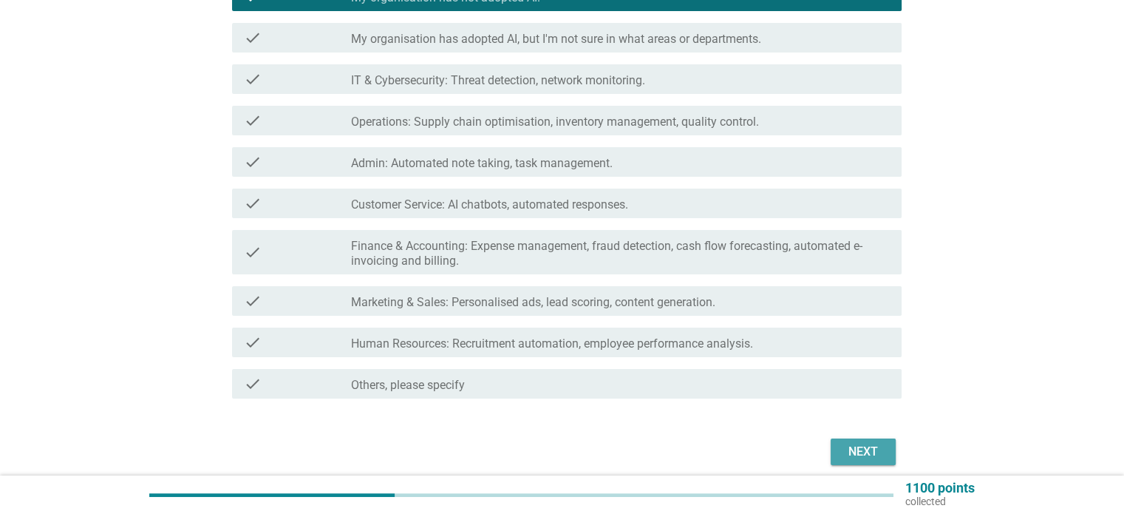
click at [861, 452] on div "Next" at bounding box center [863, 452] width 41 height 18
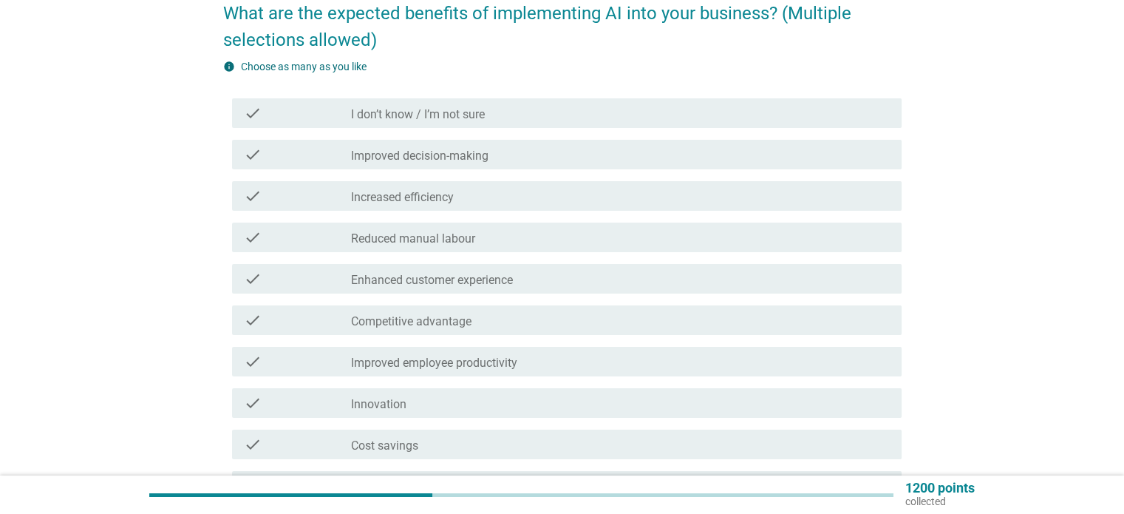
scroll to position [148, 0]
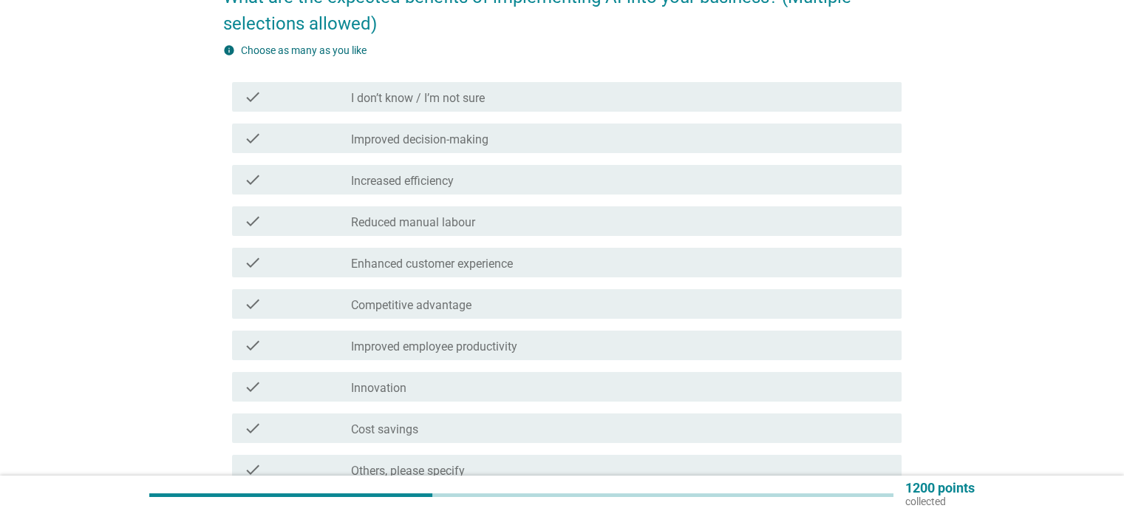
click at [639, 181] on div "check_box_outline_blank Increased efficiency" at bounding box center [620, 180] width 538 height 18
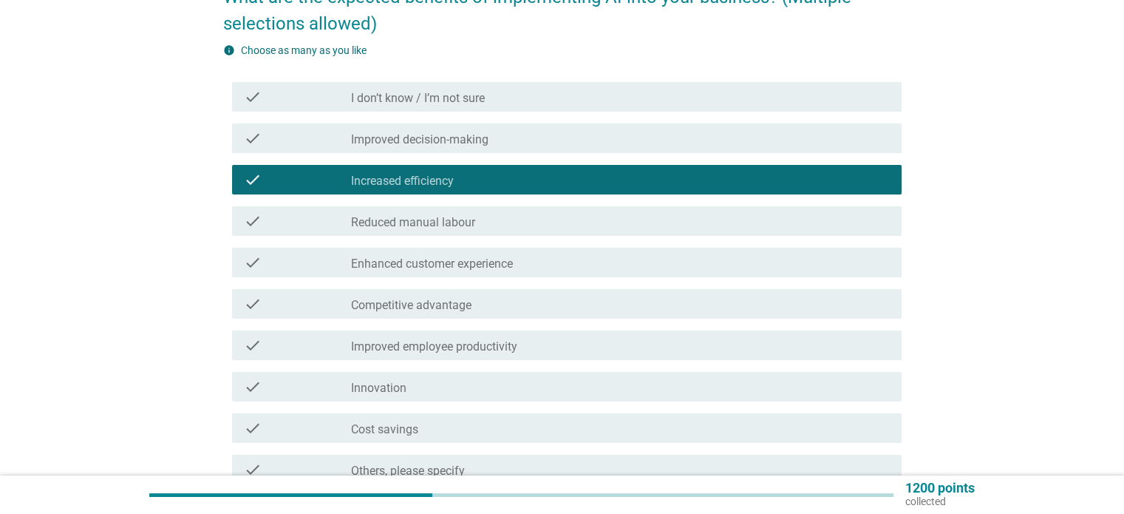
click at [631, 218] on div "check_box_outline_blank Reduced manual labour" at bounding box center [620, 221] width 538 height 18
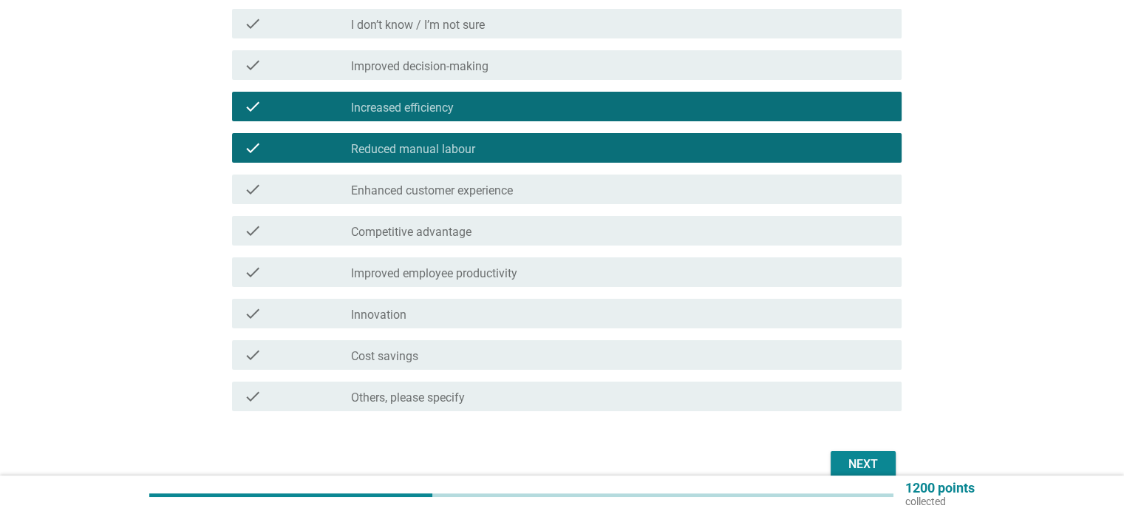
scroll to position [222, 0]
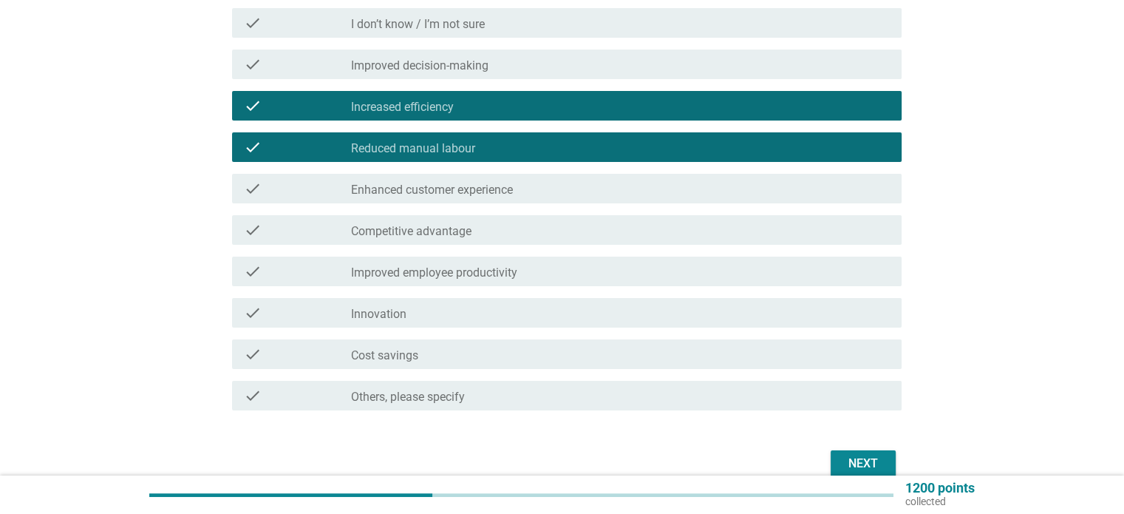
click at [666, 310] on div "check_box_outline_blank Innovation" at bounding box center [620, 313] width 538 height 18
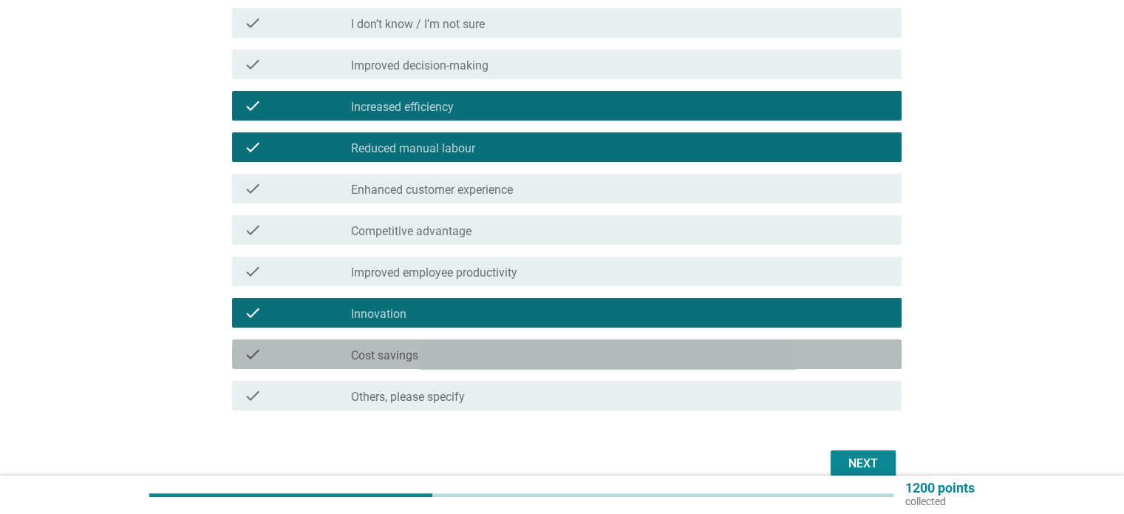
click at [676, 366] on div "check check_box_outline_blank Cost savings" at bounding box center [567, 354] width 670 height 30
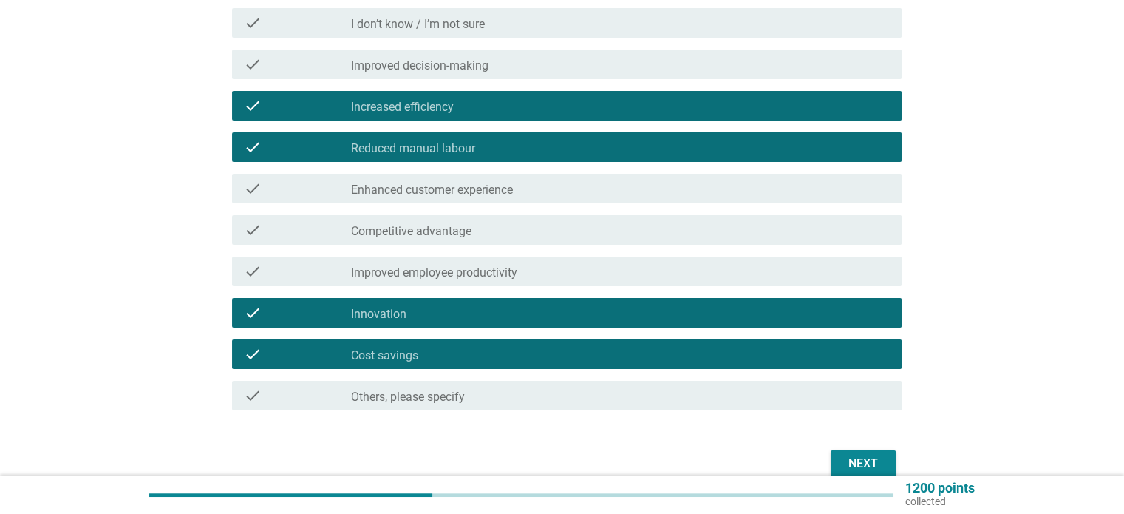
click at [680, 358] on div "check_box_outline_blank Cost savings" at bounding box center [620, 354] width 538 height 18
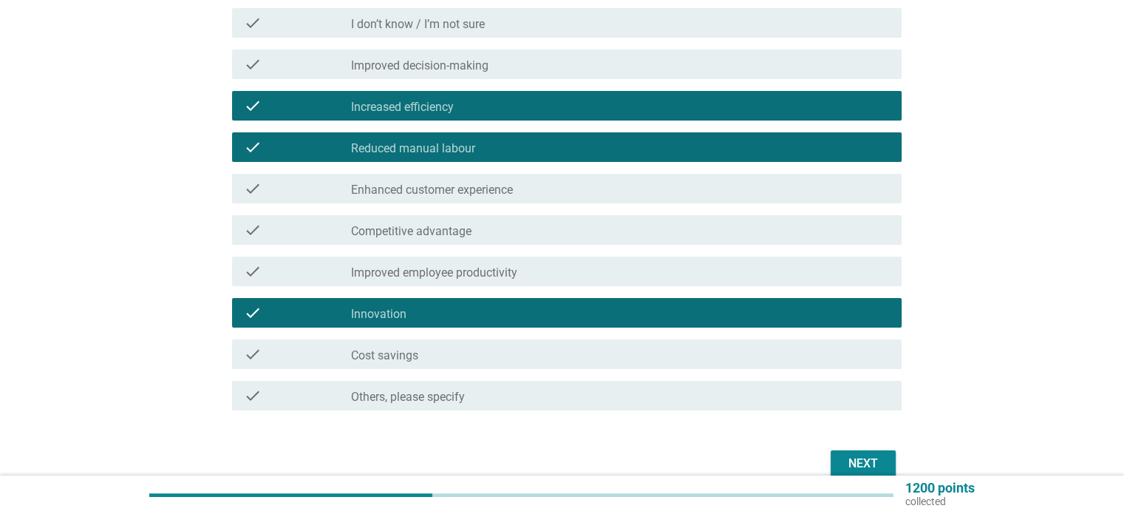
click at [858, 458] on div "Next" at bounding box center [863, 464] width 41 height 18
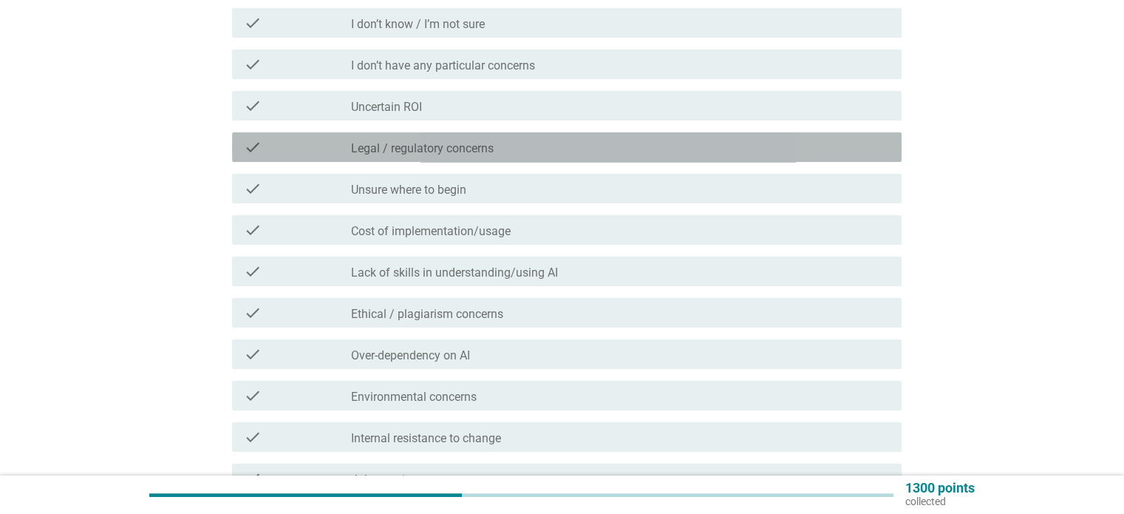
click at [656, 150] on div "check_box_outline_blank Legal / regulatory concerns" at bounding box center [620, 147] width 538 height 18
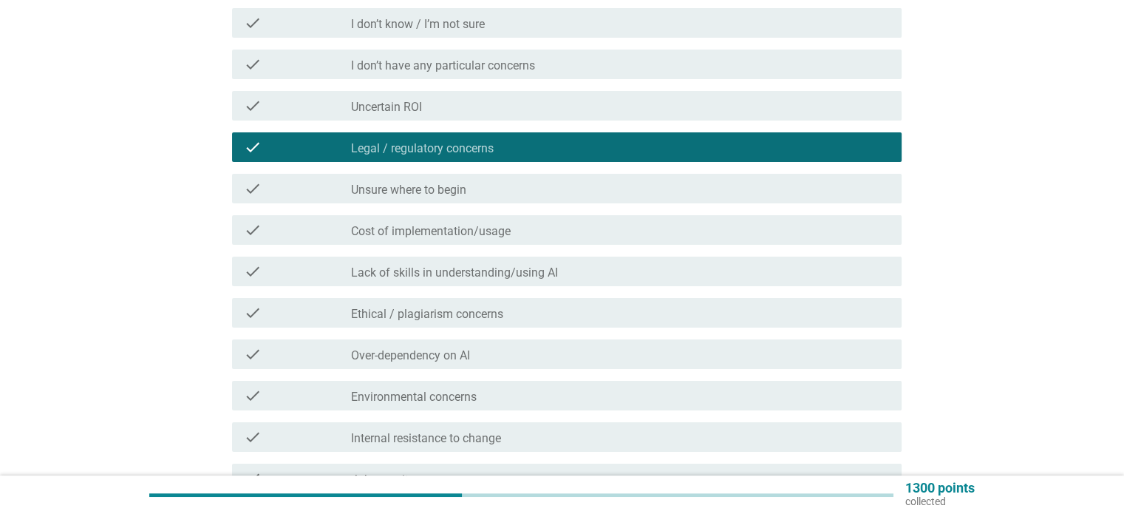
click at [664, 231] on div "check_box_outline_blank Cost of implementation/usage" at bounding box center [620, 230] width 538 height 18
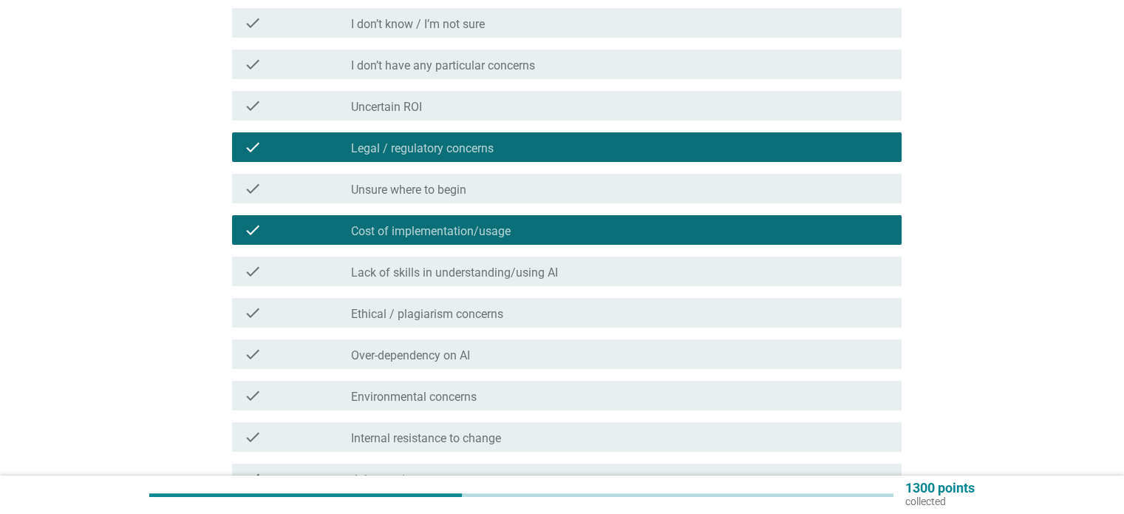
click at [651, 310] on div "check_box_outline_blank Ethical / plagiarism concerns" at bounding box center [620, 313] width 538 height 18
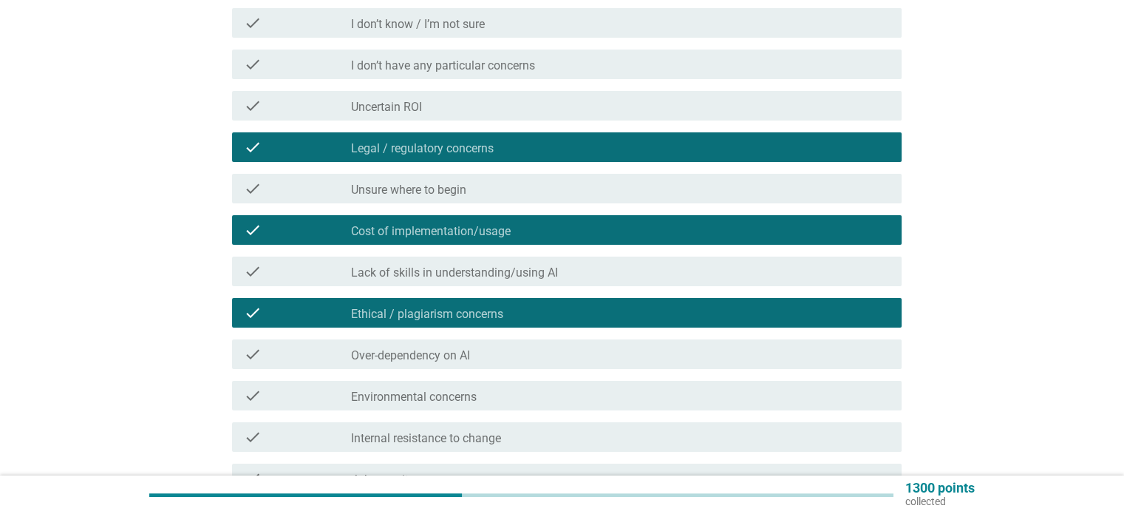
click at [656, 356] on div "check_box_outline_blank Over-dependency on AI" at bounding box center [620, 354] width 538 height 18
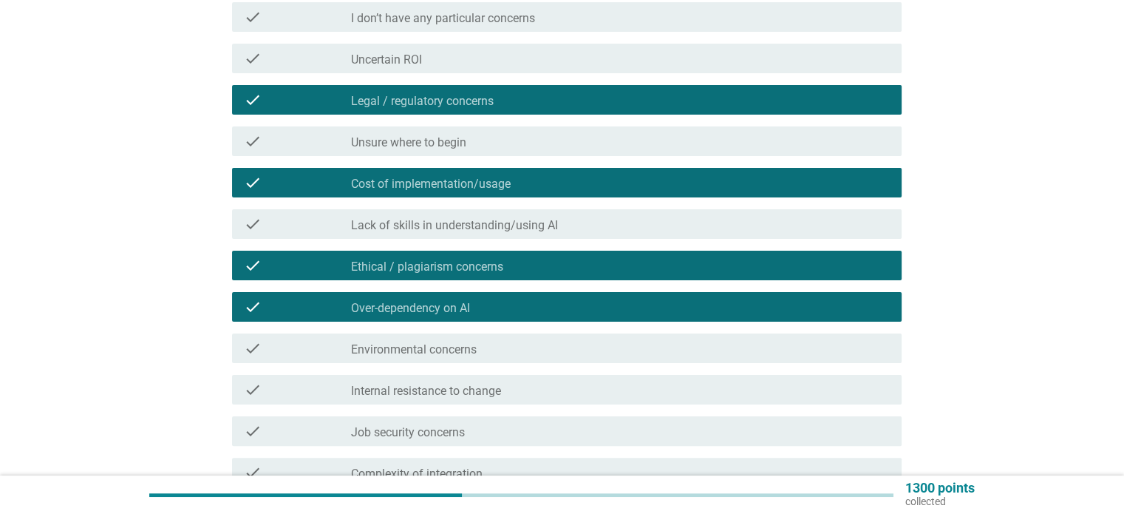
scroll to position [296, 0]
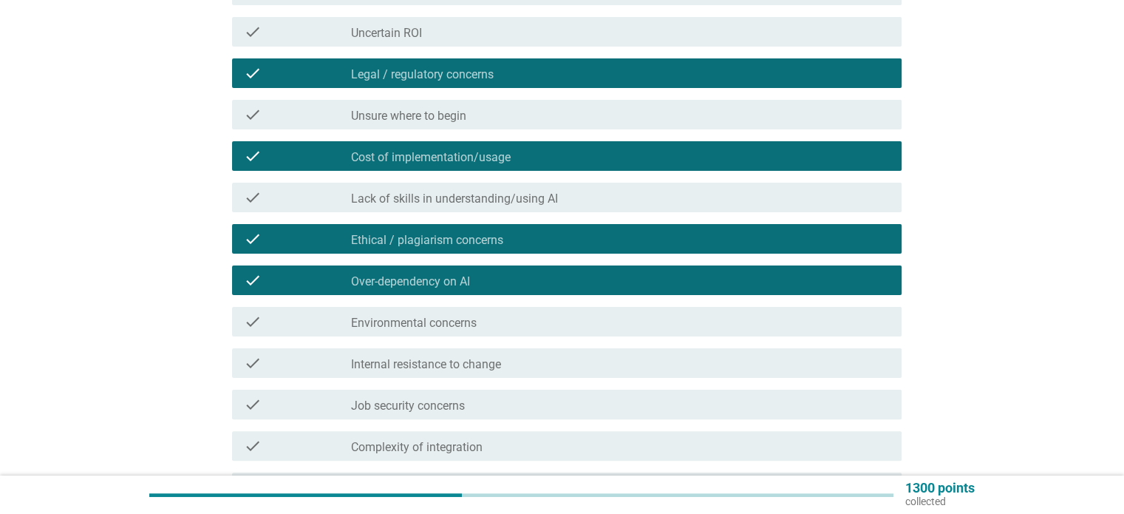
click at [697, 316] on div "check_box_outline_blank Environmental concerns" at bounding box center [620, 322] width 538 height 18
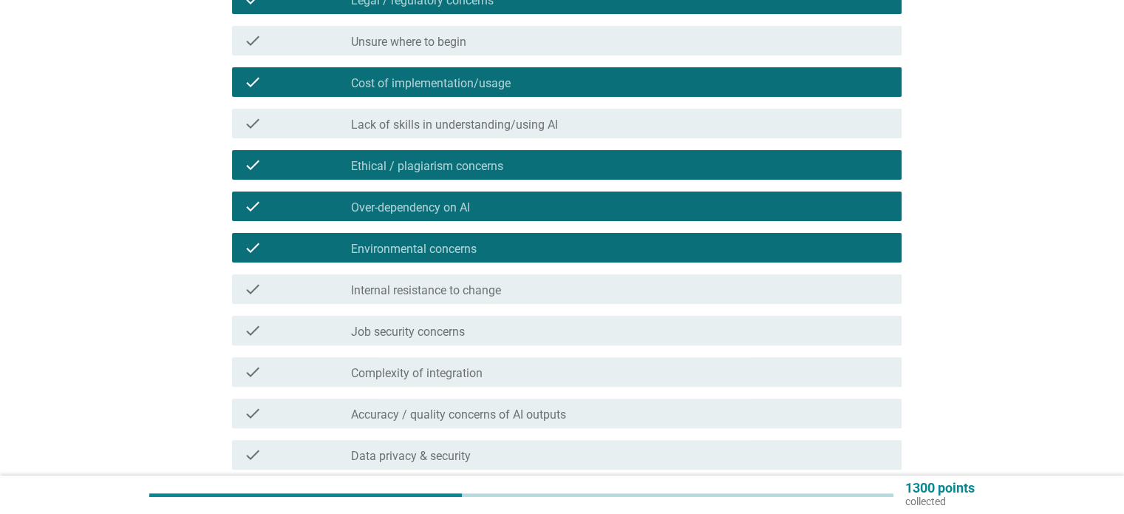
scroll to position [444, 0]
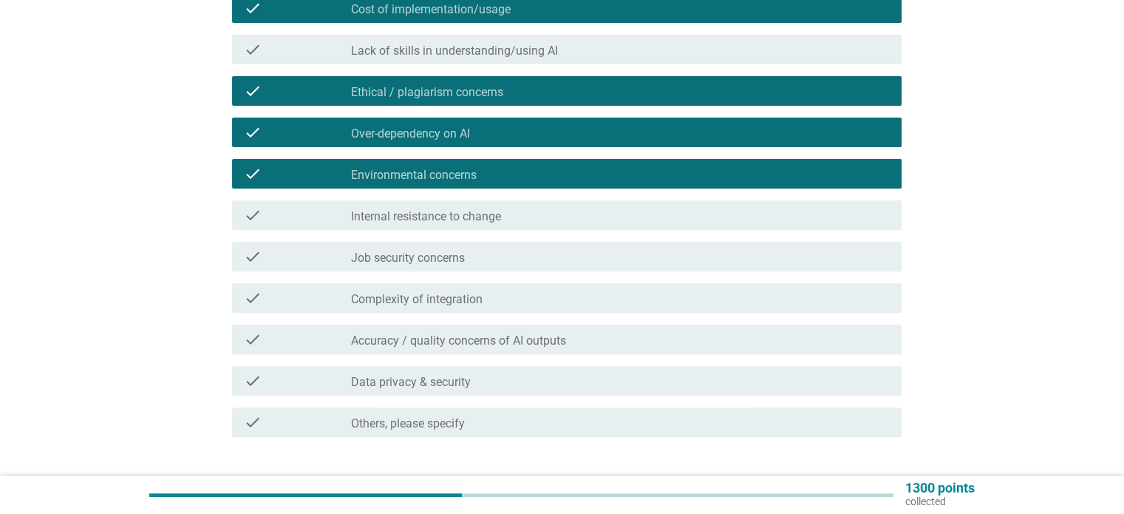
click at [702, 336] on div "check_box_outline_blank Accuracy / quality concerns of AI outputs" at bounding box center [620, 339] width 538 height 18
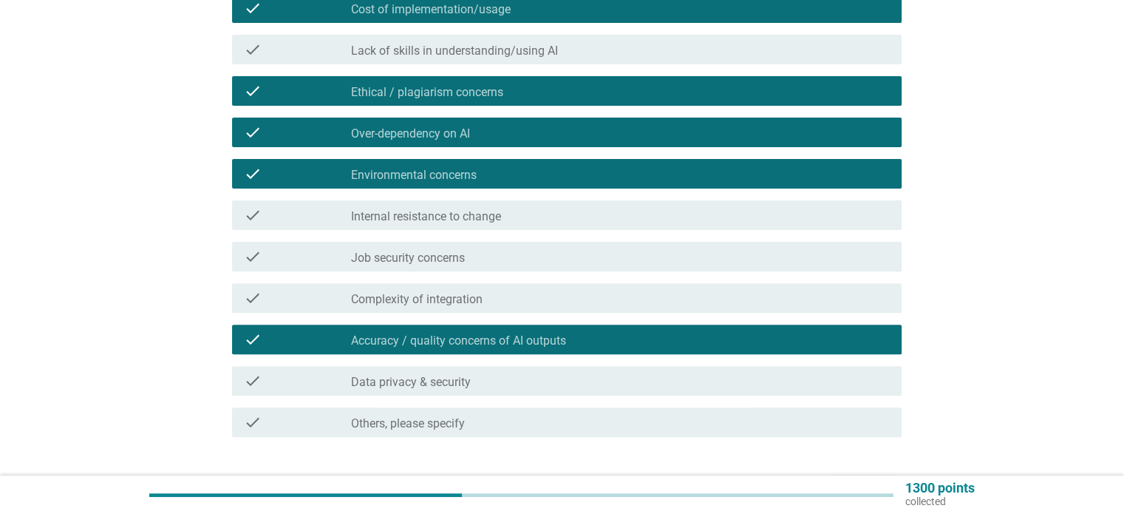
click at [703, 379] on div "check_box_outline_blank Data privacy & security" at bounding box center [620, 381] width 538 height 18
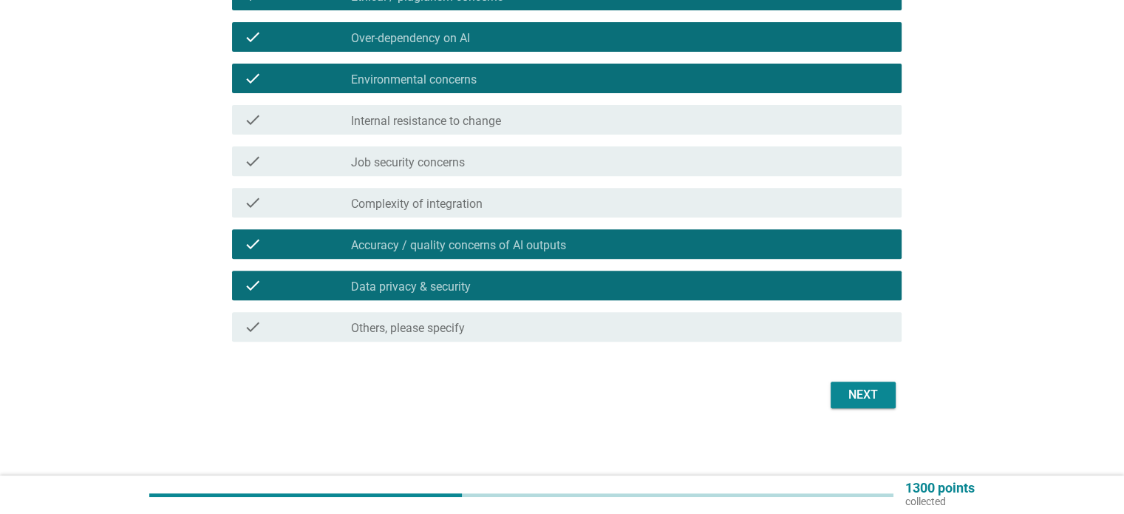
scroll to position [542, 0]
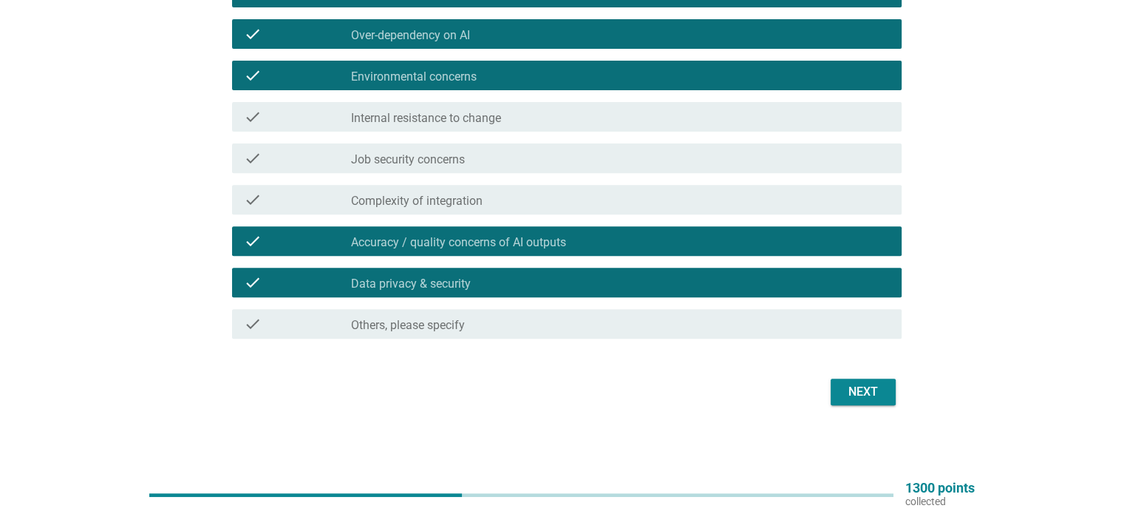
click at [863, 391] on div "Next" at bounding box center [863, 392] width 41 height 18
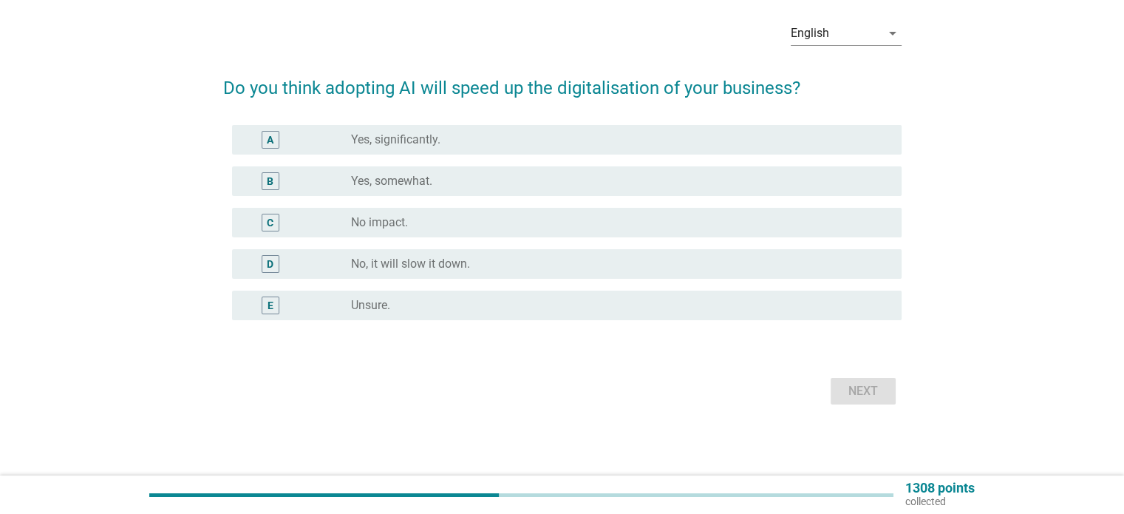
scroll to position [0, 0]
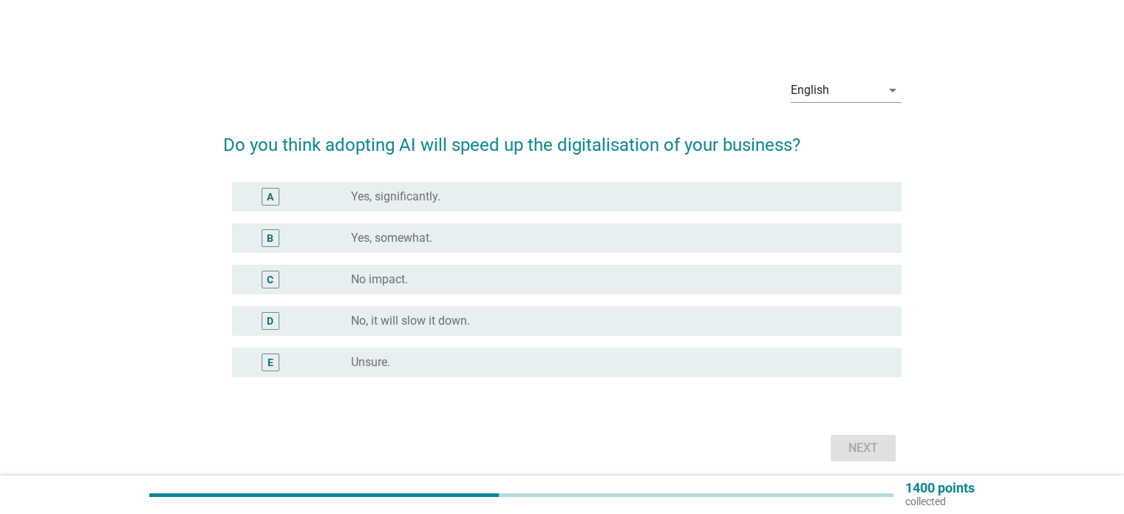
click at [810, 280] on div "radio_button_unchecked No impact." at bounding box center [614, 279] width 526 height 15
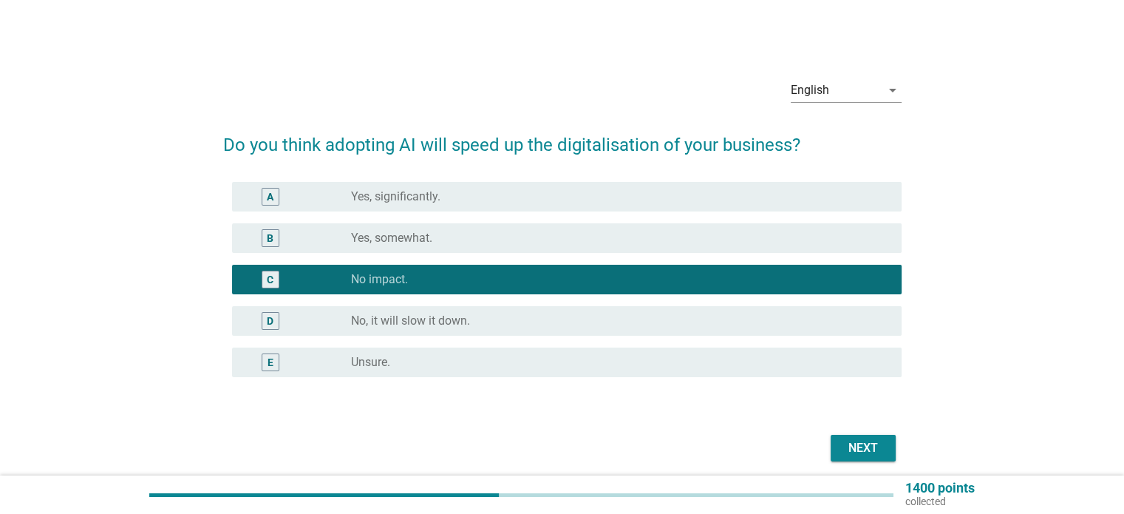
click at [781, 366] on div "radio_button_unchecked Unsure." at bounding box center [614, 362] width 526 height 15
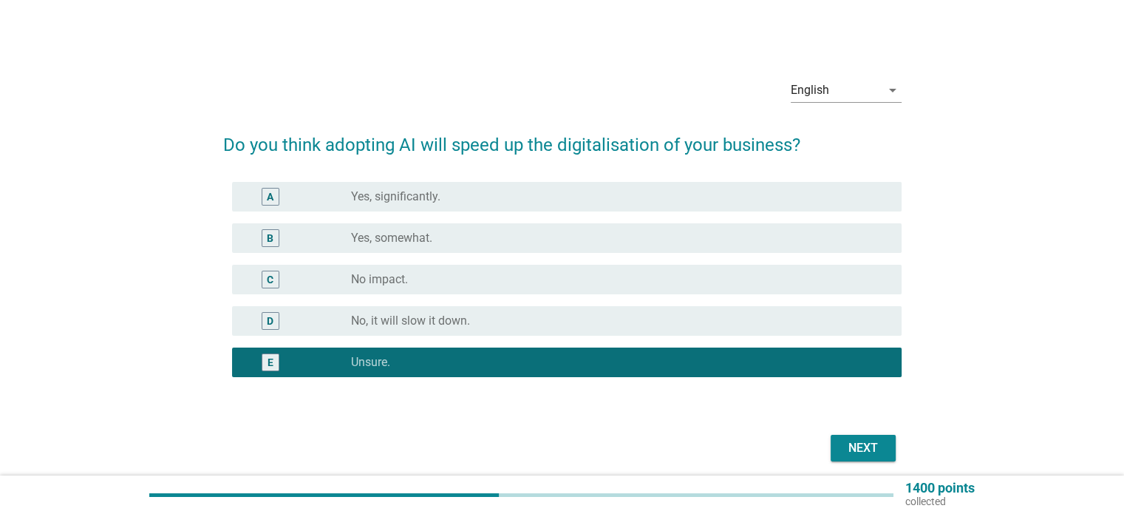
click at [881, 458] on button "Next" at bounding box center [863, 448] width 65 height 27
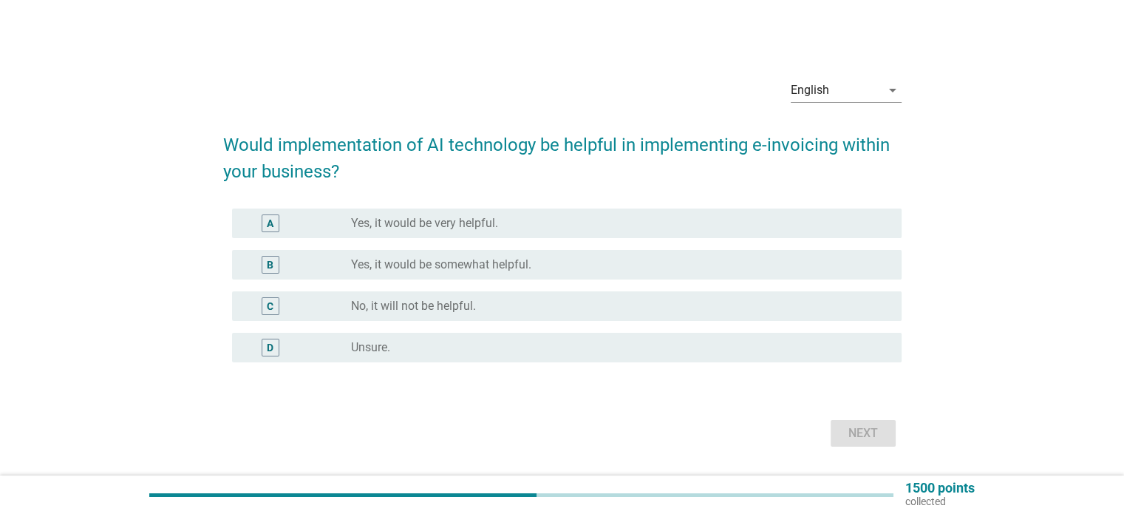
click at [540, 254] on div "B radio_button_unchecked Yes, it would be somewhat helpful." at bounding box center [567, 265] width 670 height 30
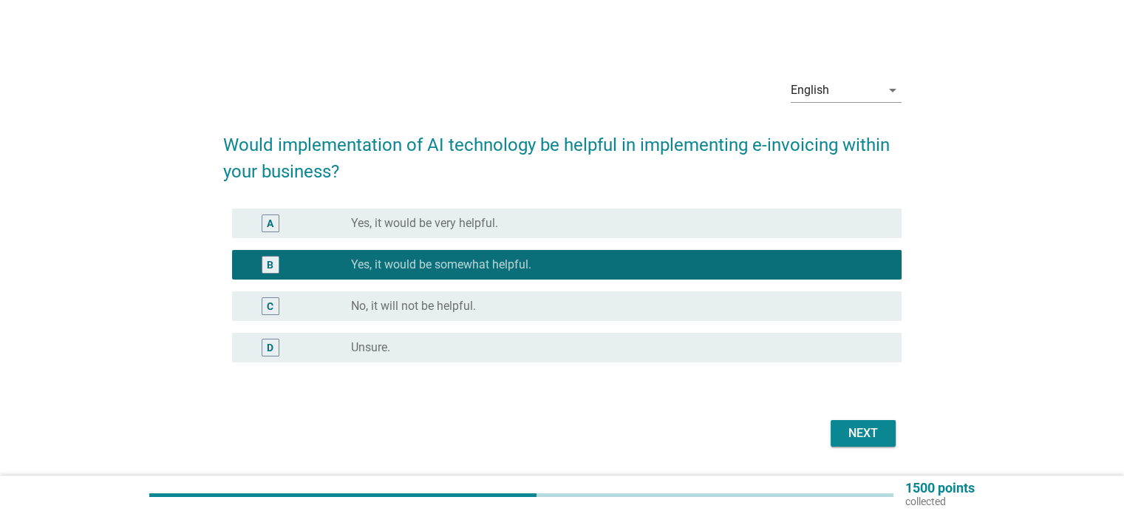
click at [849, 430] on div "Next" at bounding box center [863, 433] width 41 height 18
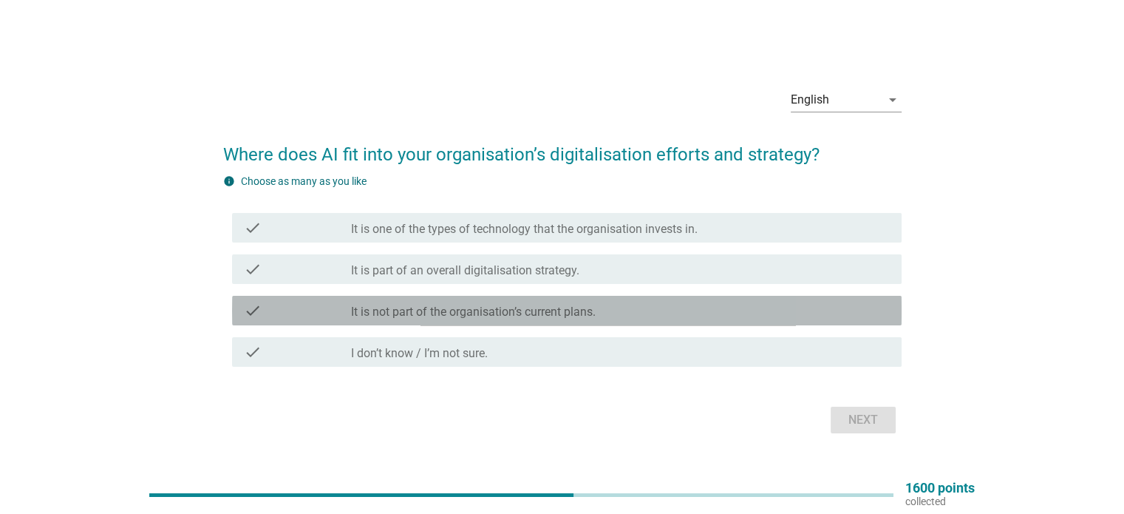
click at [643, 313] on div "check_box_outline_blank It is not part of the organisation’s current plans." at bounding box center [620, 311] width 538 height 18
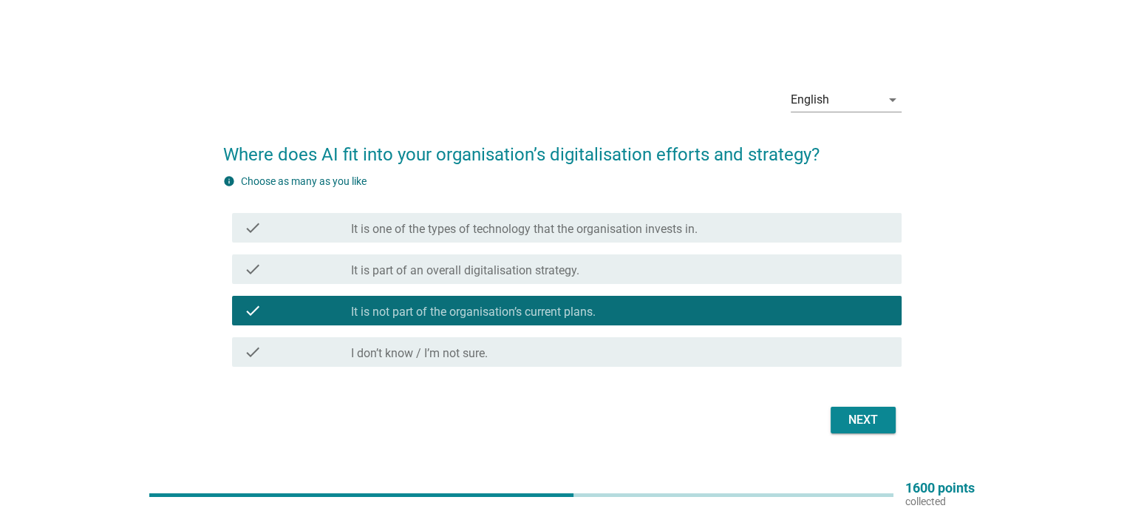
click at [872, 424] on div "Next" at bounding box center [863, 420] width 41 height 18
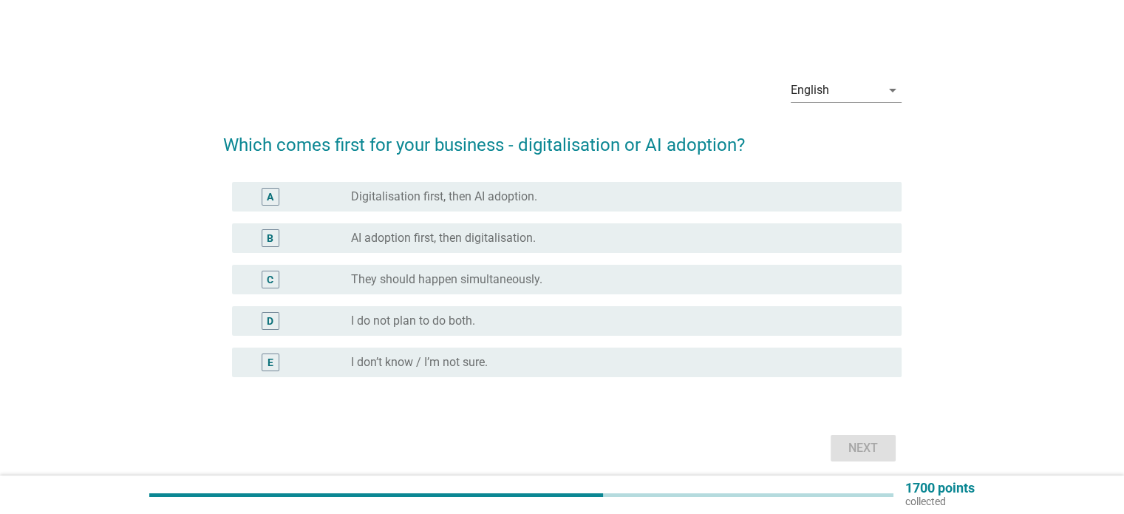
click at [645, 182] on div "A radio_button_unchecked Digitalisation first, then AI adoption." at bounding box center [567, 197] width 670 height 30
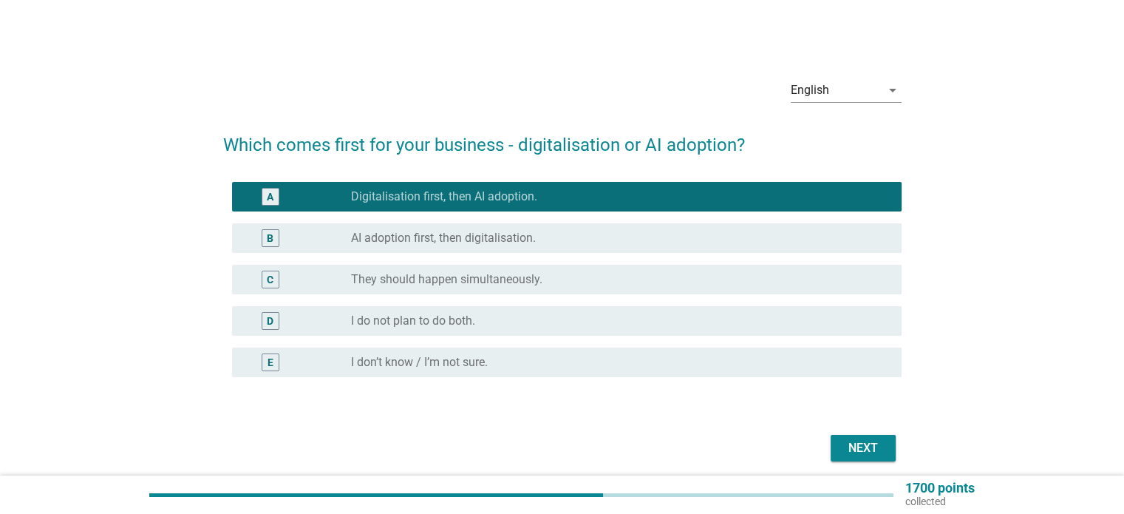
click at [866, 453] on div "Next" at bounding box center [863, 448] width 41 height 18
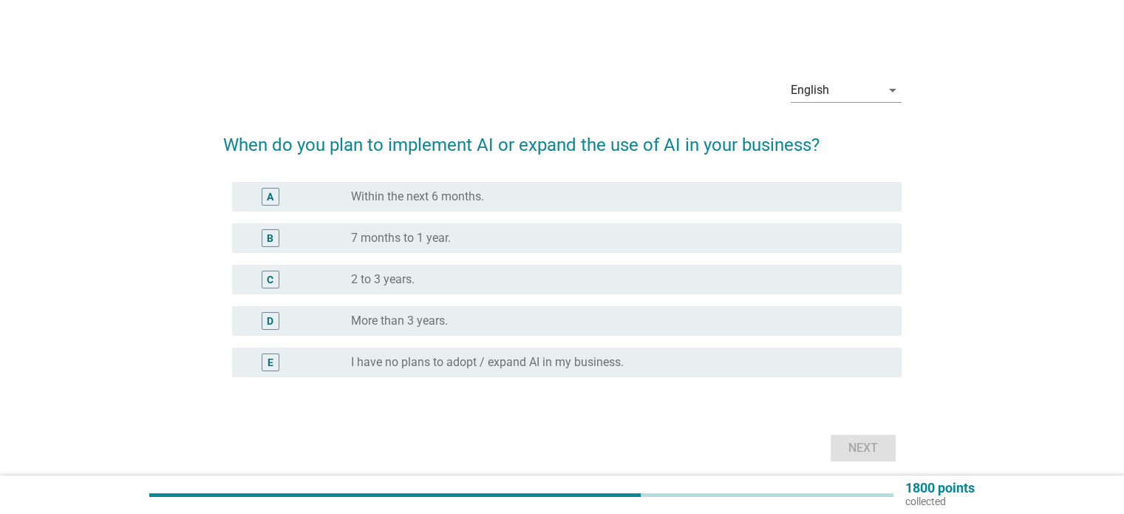
click at [1073, 254] on div "English arrow_drop_down When do you plan to implement AI or expand the use of A…" at bounding box center [561, 266] width 1053 height 423
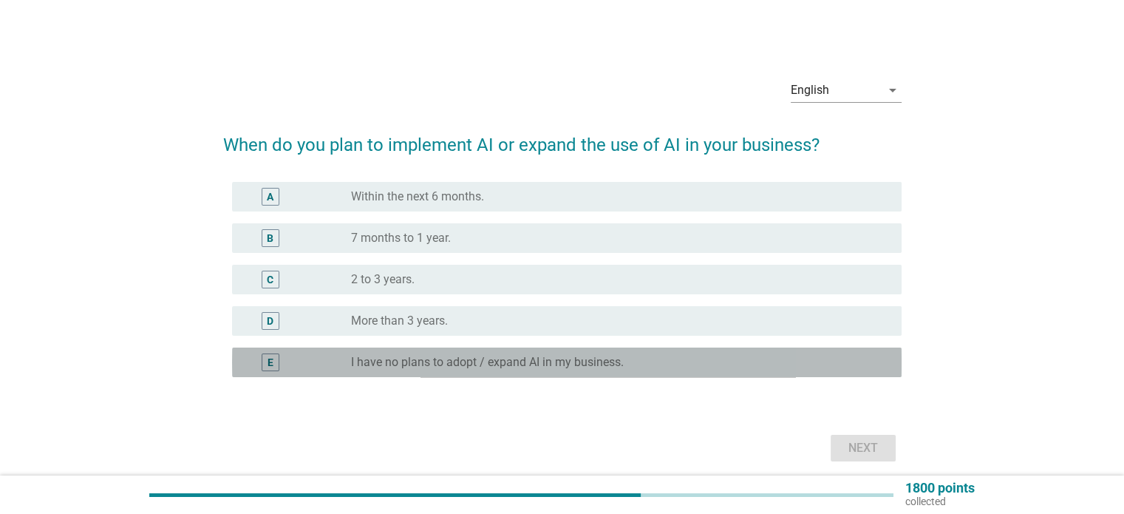
click at [772, 357] on div "radio_button_unchecked I have no plans to adopt / expand AI in my business." at bounding box center [614, 362] width 526 height 15
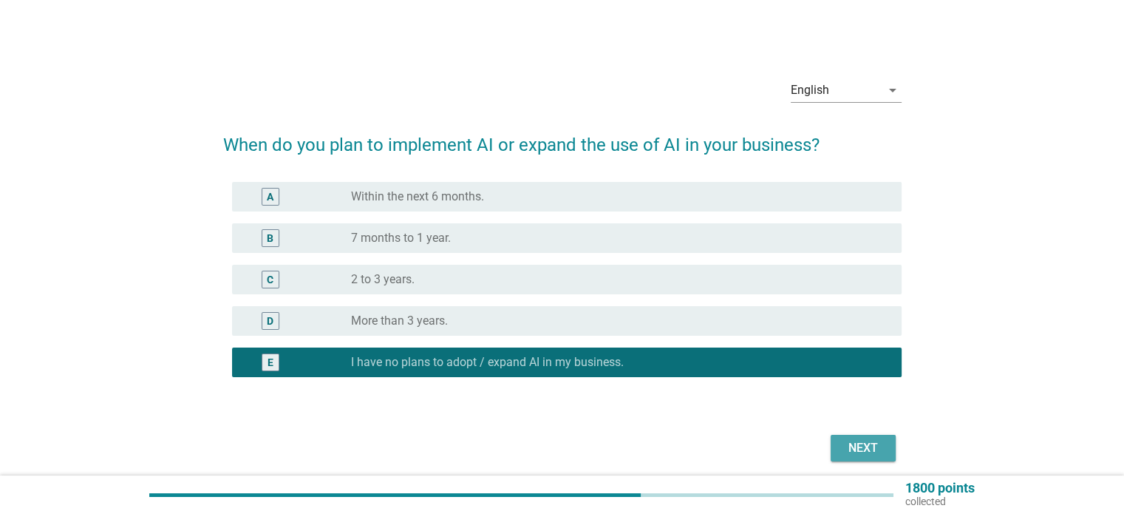
click at [863, 443] on div "Next" at bounding box center [863, 448] width 41 height 18
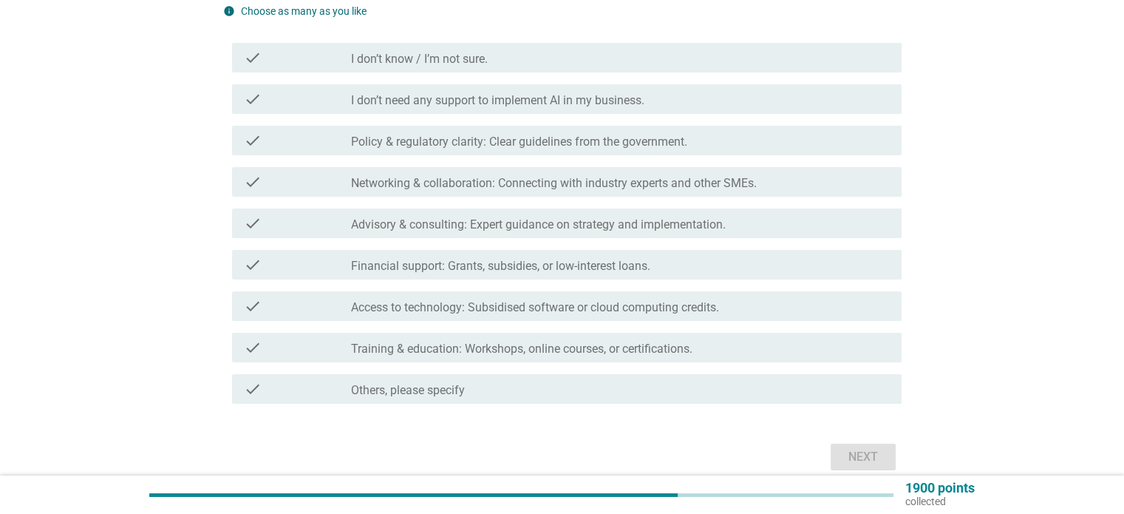
scroll to position [222, 0]
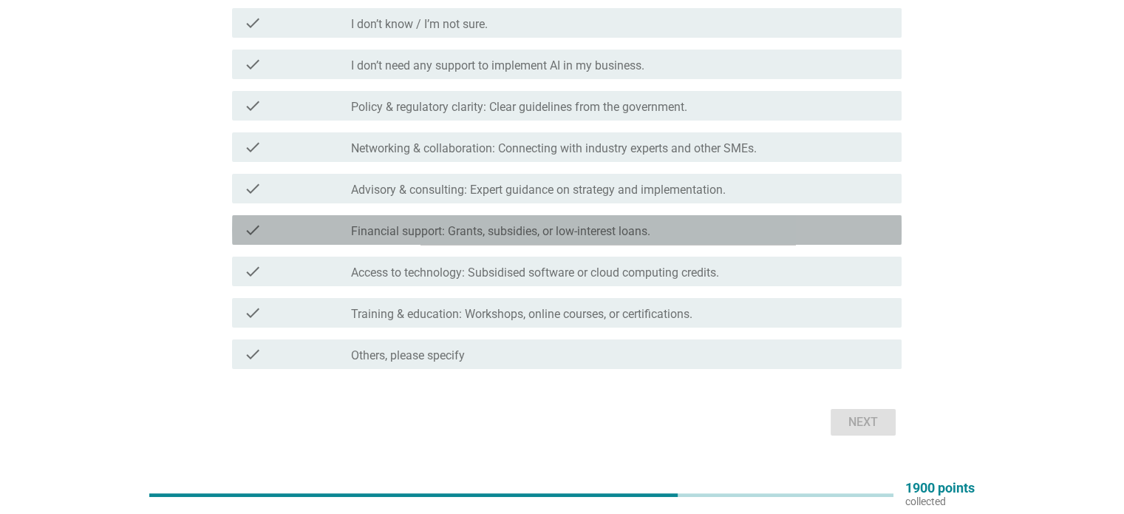
click at [755, 231] on div "check_box_outline_blank Financial support: Grants, subsidies, or low-interest l…" at bounding box center [620, 230] width 538 height 18
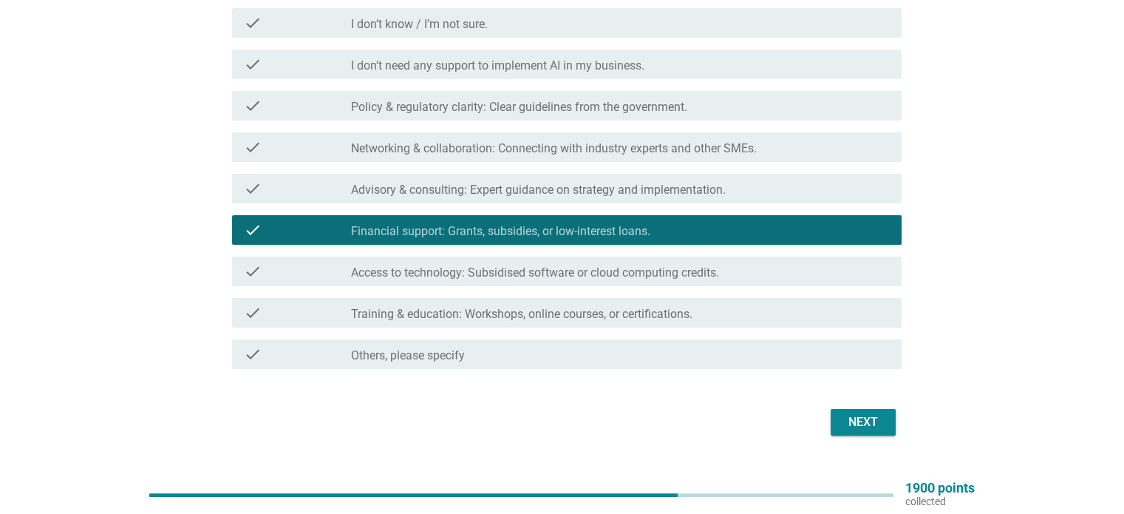
click at [759, 274] on div "check_box_outline_blank Access to technology: Subsidised software or cloud comp…" at bounding box center [620, 271] width 538 height 18
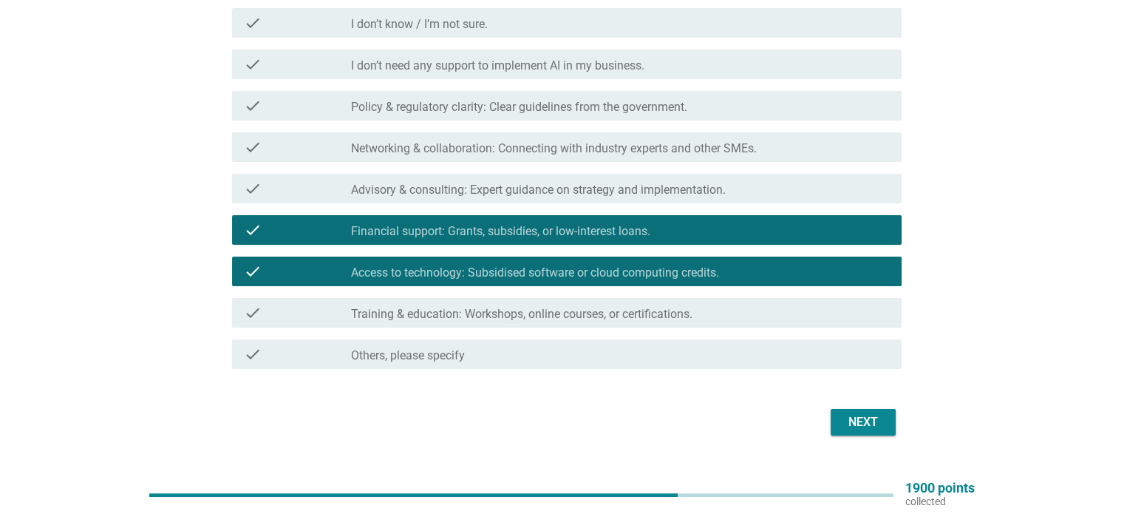
click at [748, 305] on div "check_box_outline_blank Training & education: Workshops, online courses, or cer…" at bounding box center [620, 313] width 538 height 18
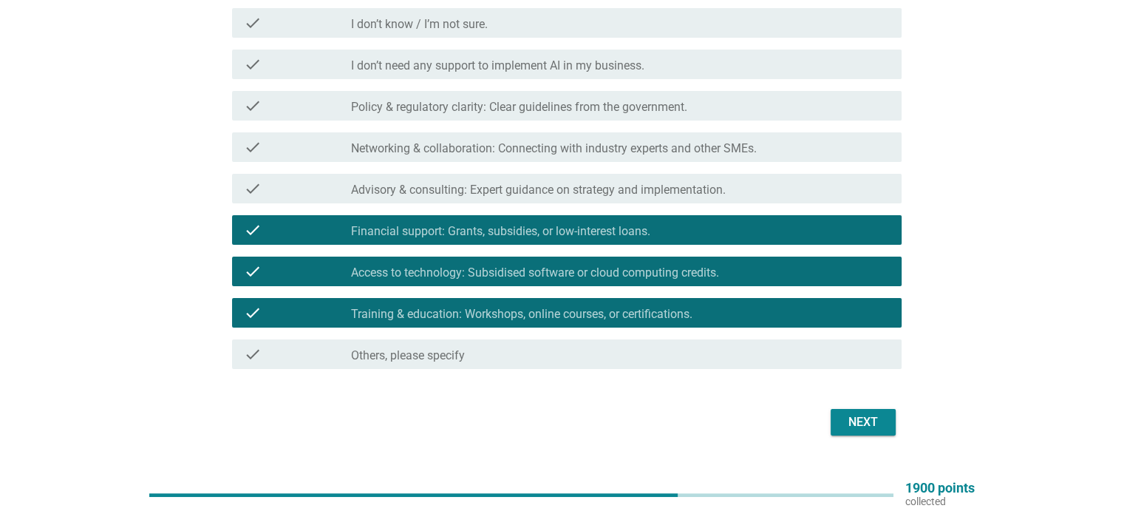
scroll to position [148, 0]
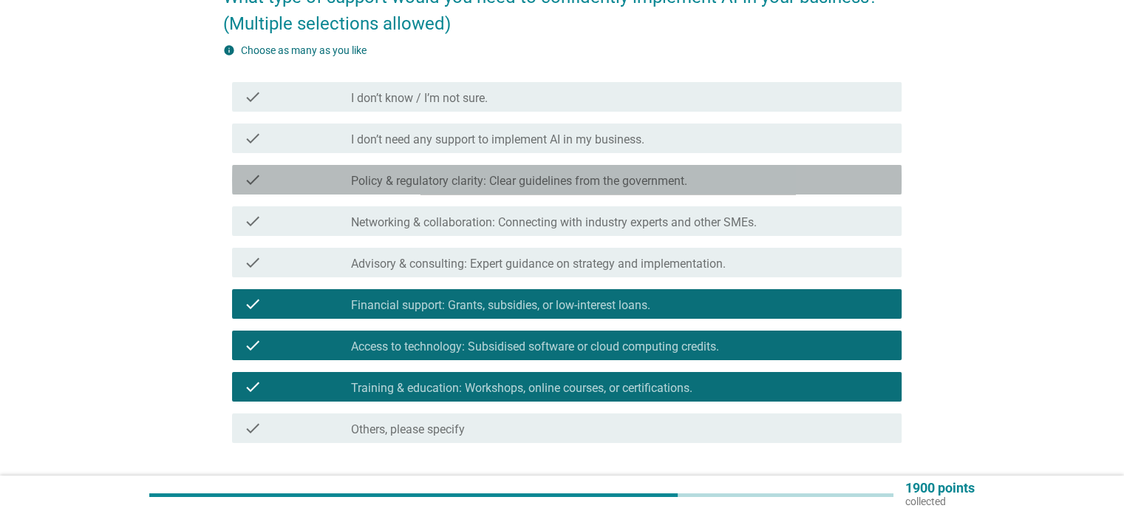
click at [719, 186] on div "check_box_outline_blank Policy & regulatory clarity: Clear guidelines from the …" at bounding box center [620, 180] width 538 height 18
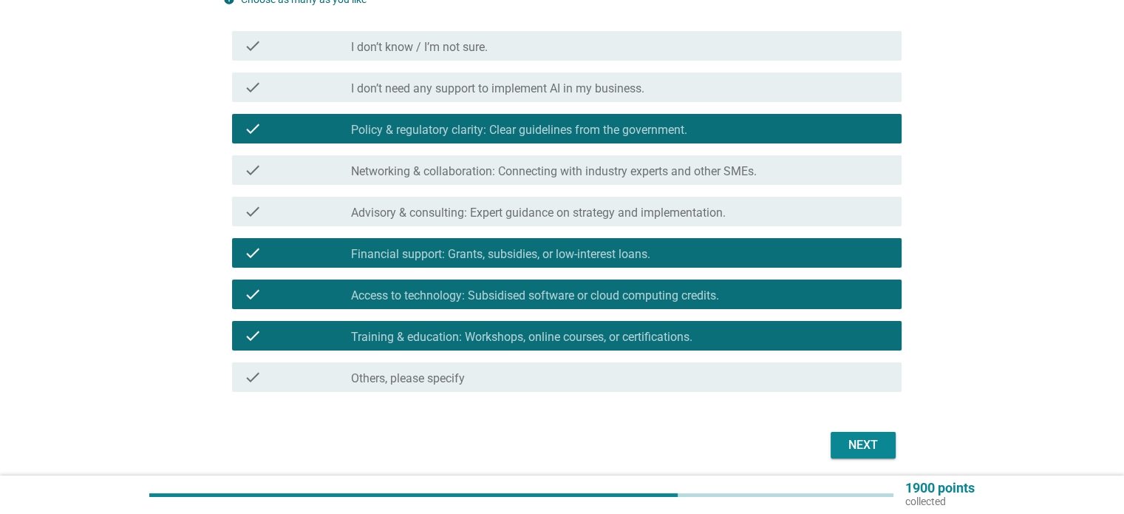
scroll to position [252, 0]
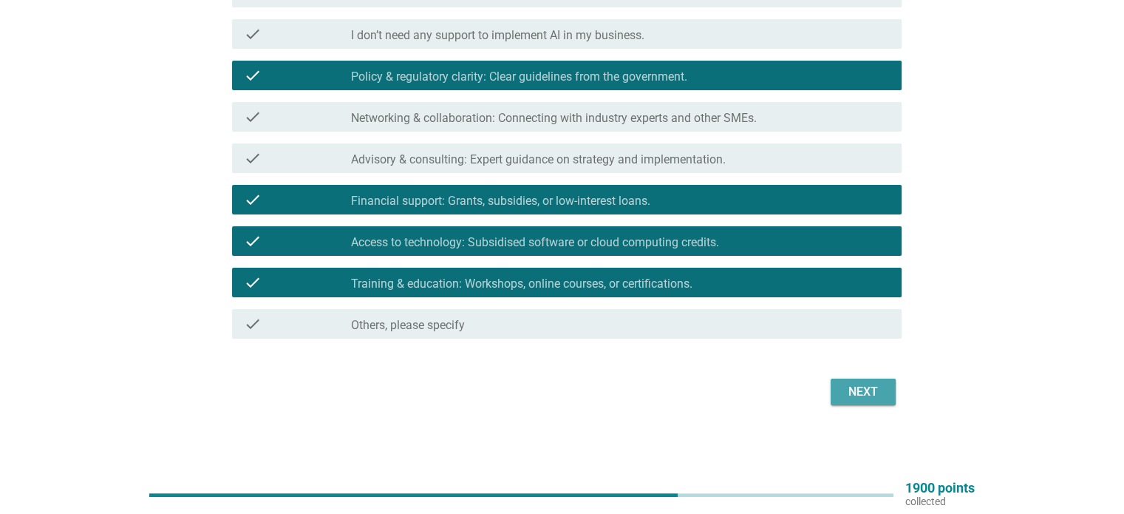
click at [855, 388] on div "Next" at bounding box center [863, 392] width 41 height 18
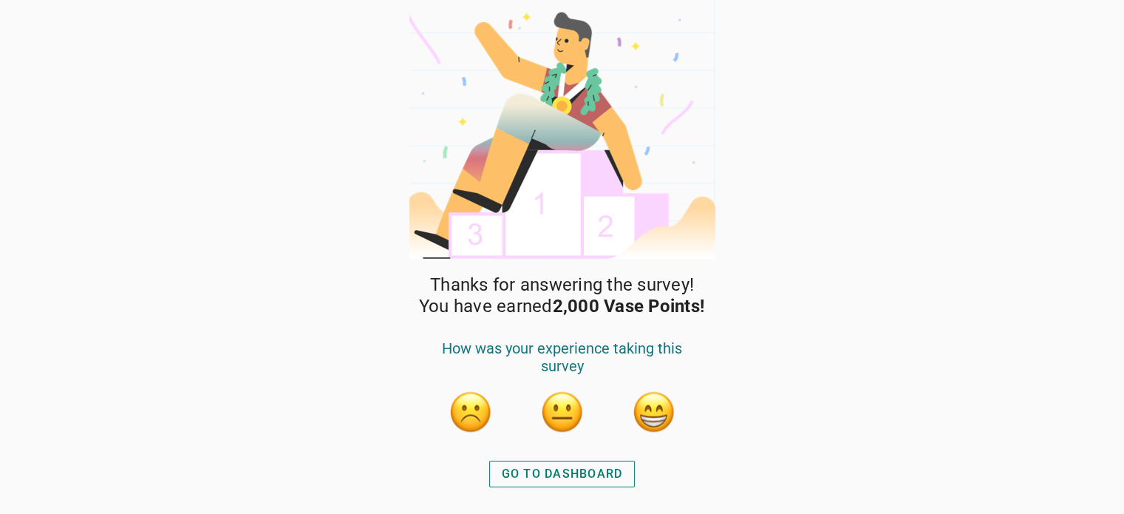
click at [651, 415] on button "button" at bounding box center [654, 412] width 44 height 44
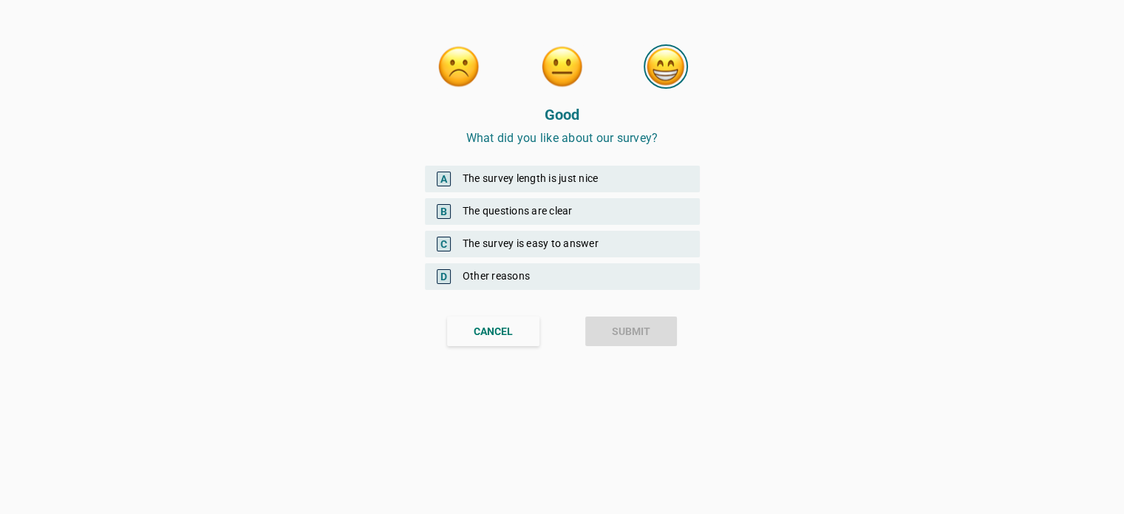
click at [625, 182] on div "A The survey length is just nice" at bounding box center [562, 179] width 275 height 27
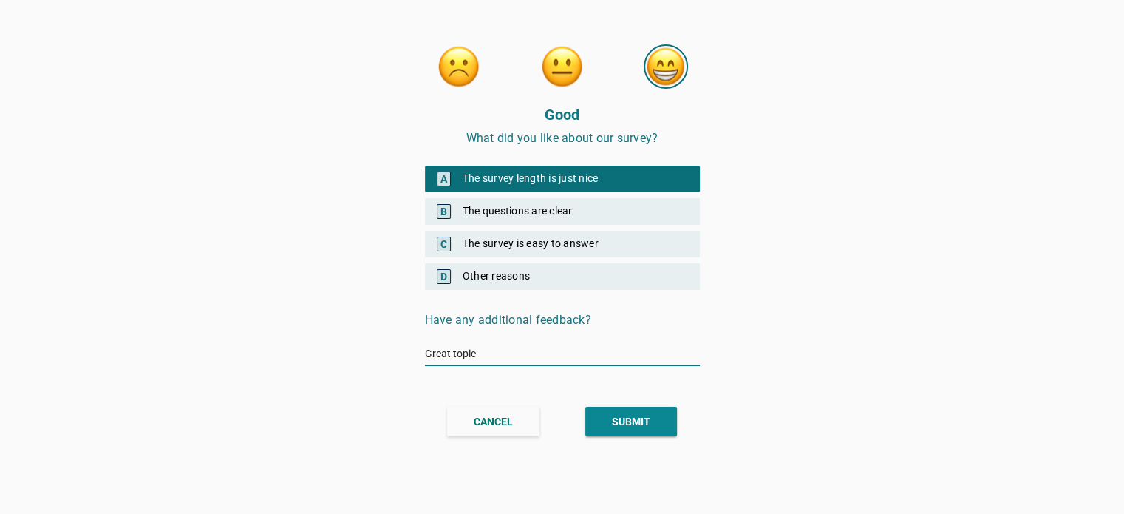
type input "Great topic"
click at [627, 424] on div "SUBMIT" at bounding box center [631, 422] width 38 height 16
